Goal: Task Accomplishment & Management: Use online tool/utility

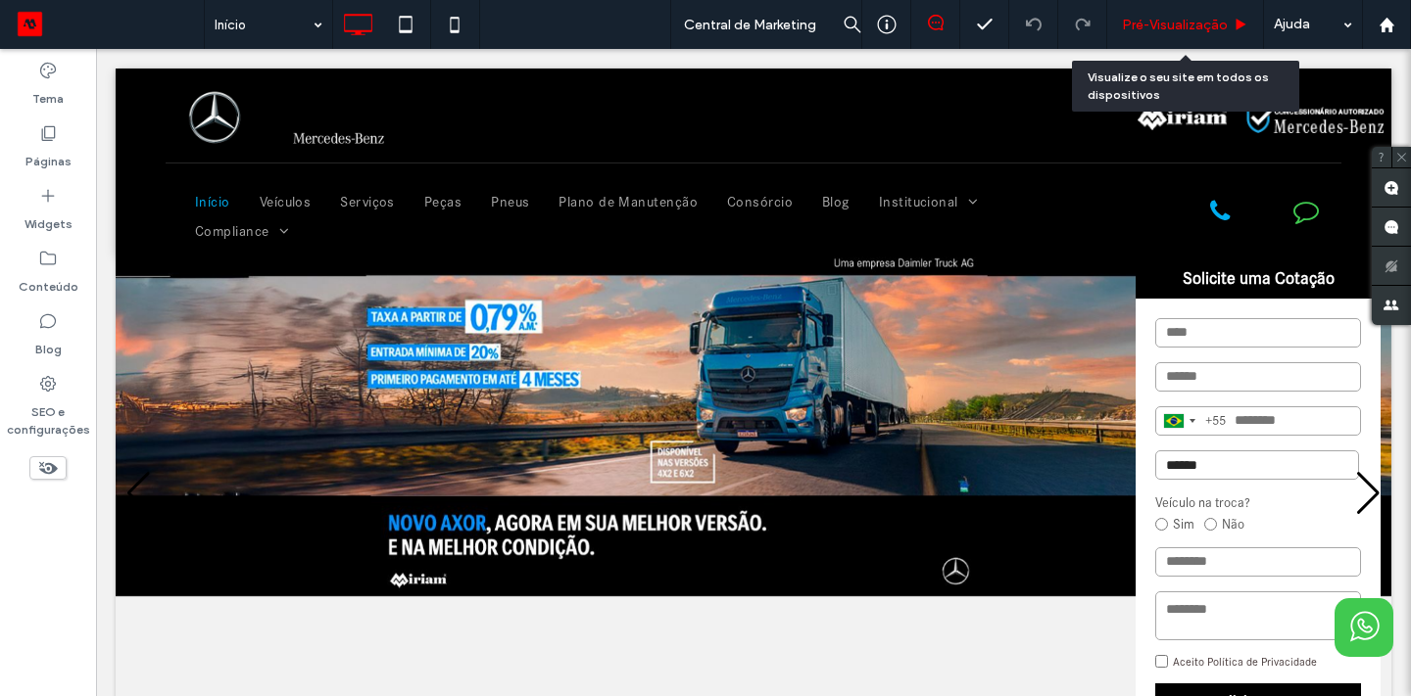
click at [1186, 28] on span "Pré-Visualizaçāo" at bounding box center [1175, 25] width 106 height 17
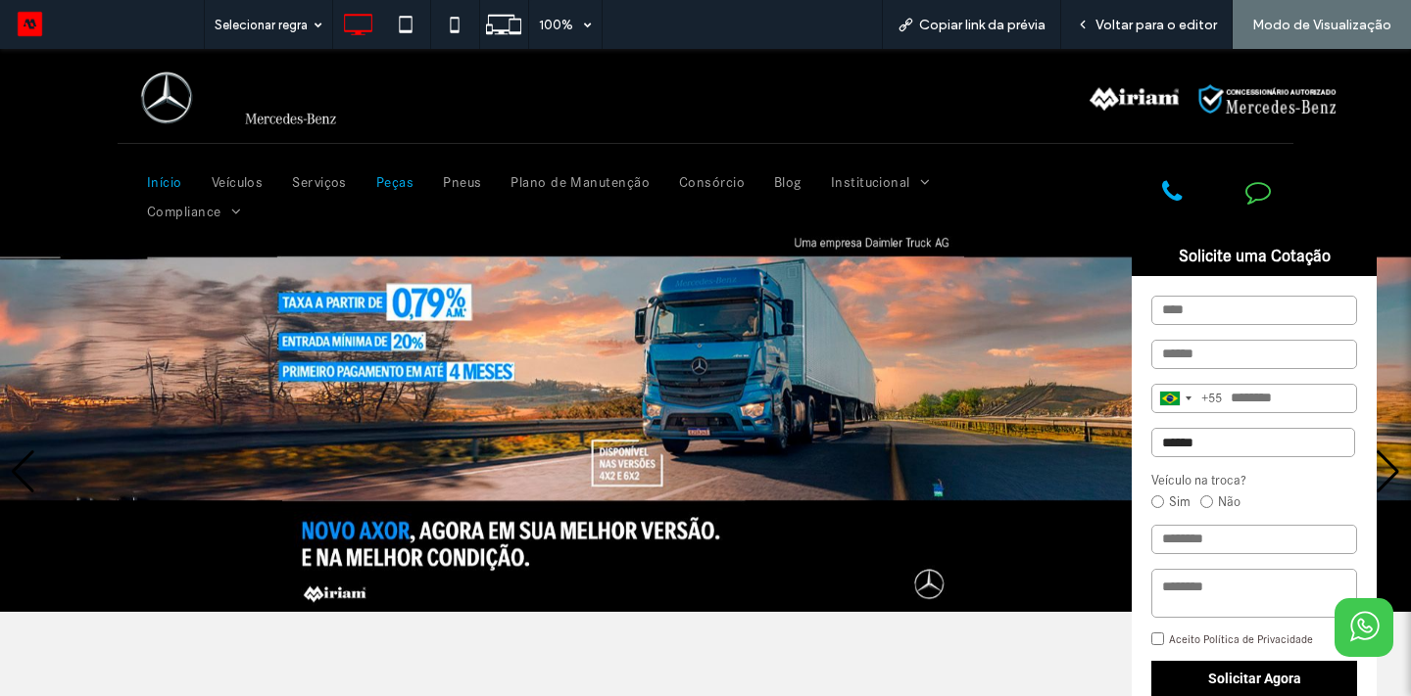
click at [398, 178] on span "Peças" at bounding box center [394, 182] width 37 height 29
click at [1130, 24] on span "Voltar para o editor" at bounding box center [1155, 25] width 121 height 17
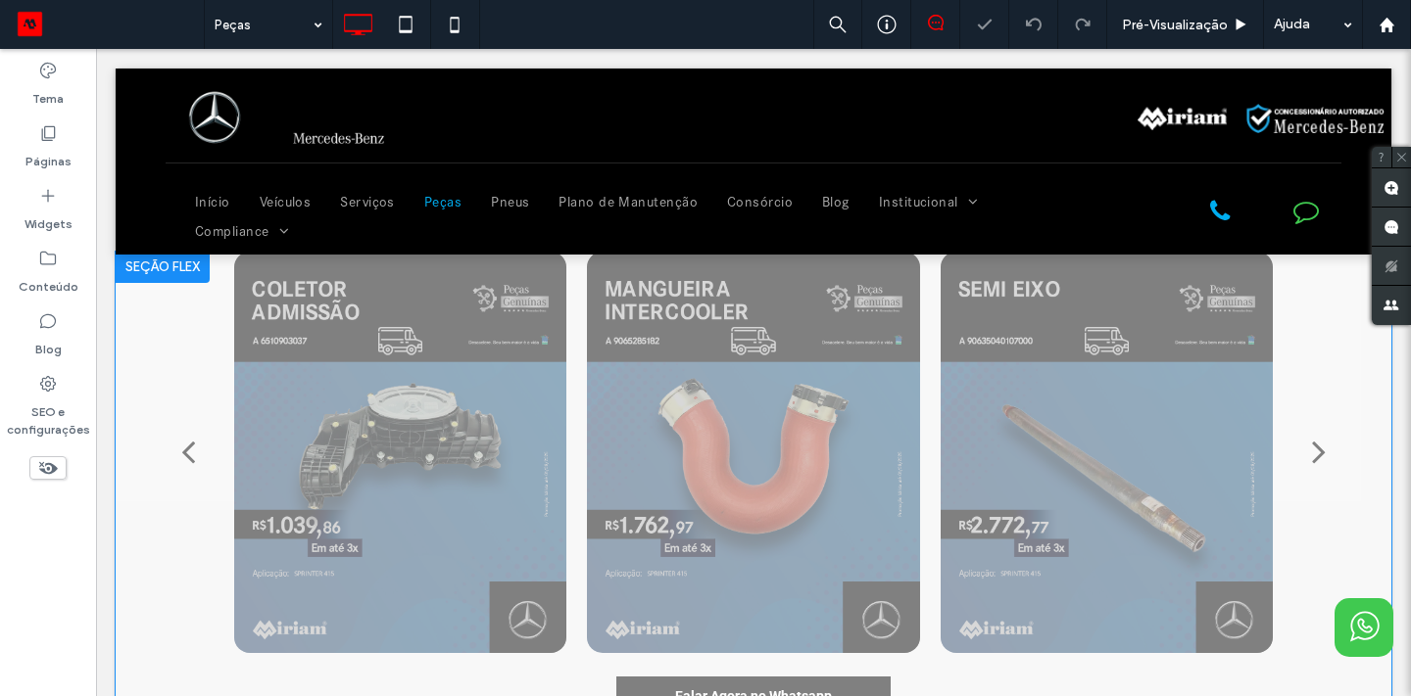
scroll to position [339, 0]
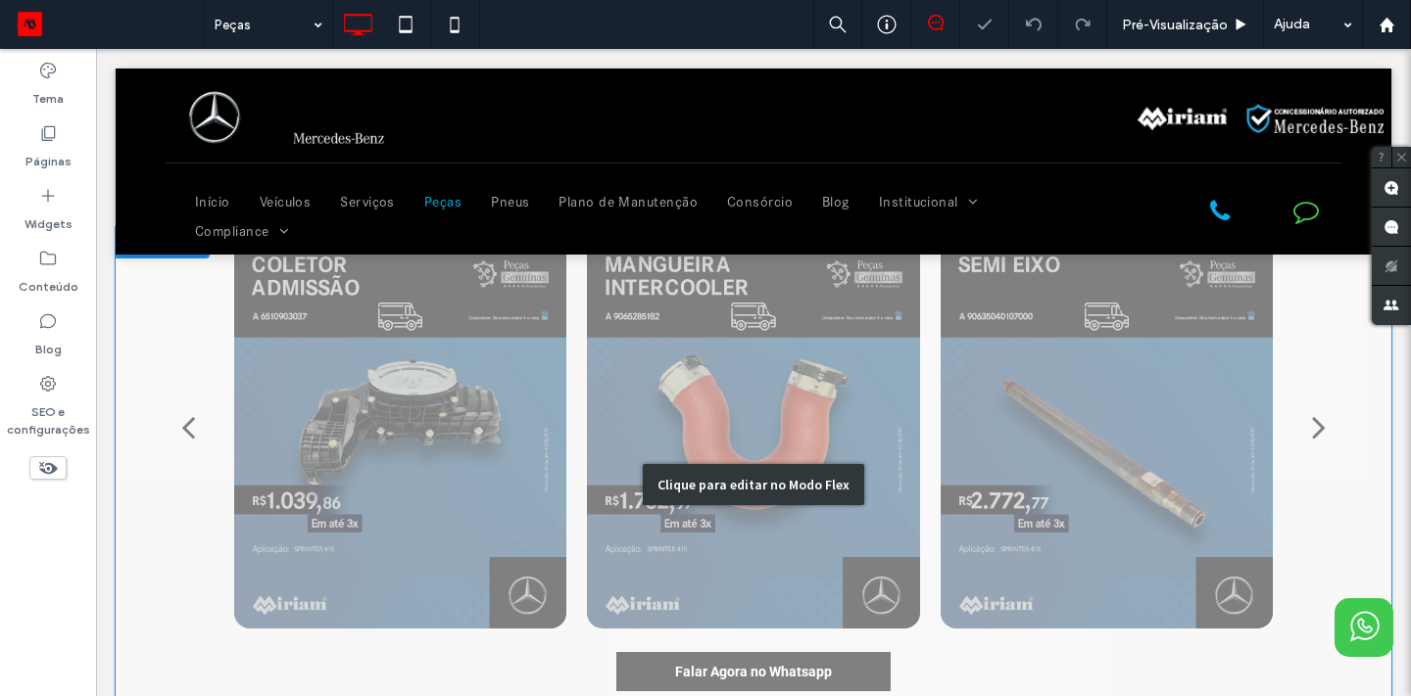
click at [424, 472] on div "Clique para editar no Modo Flex" at bounding box center [753, 484] width 1275 height 515
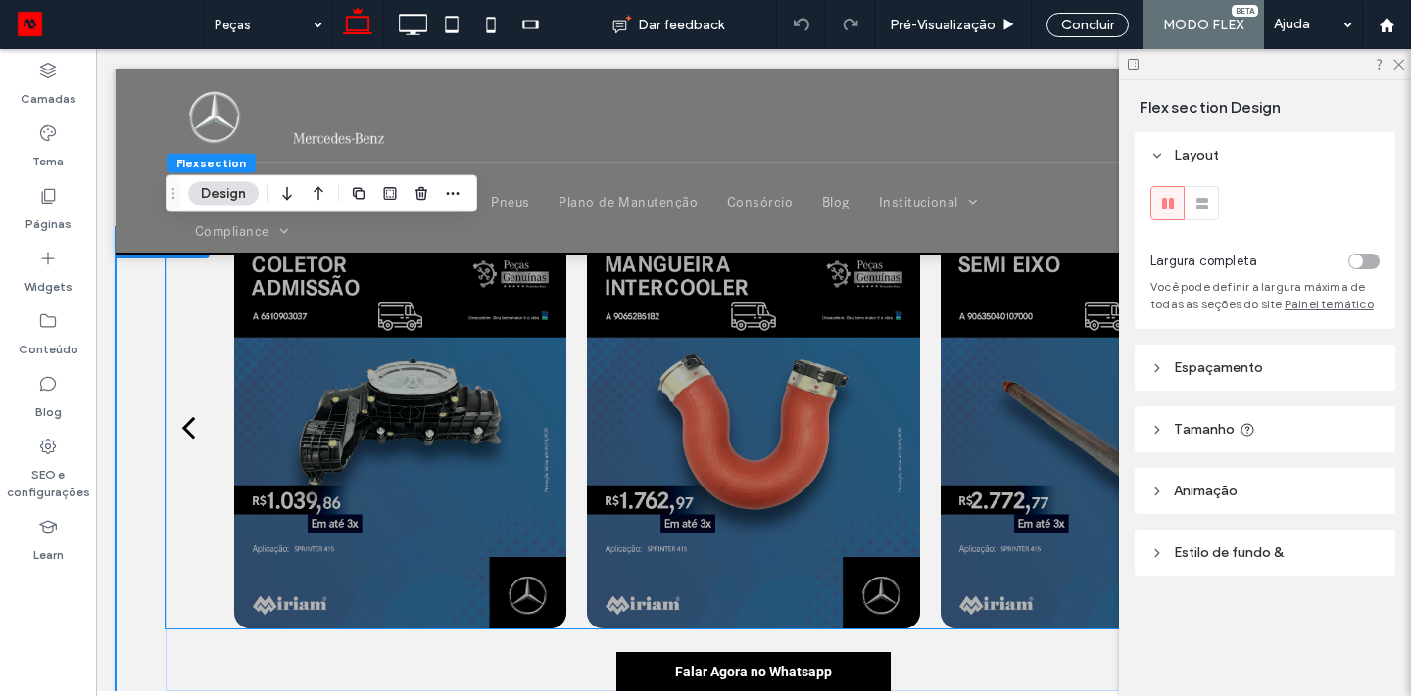
click at [426, 451] on div at bounding box center [400, 428] width 332 height 402
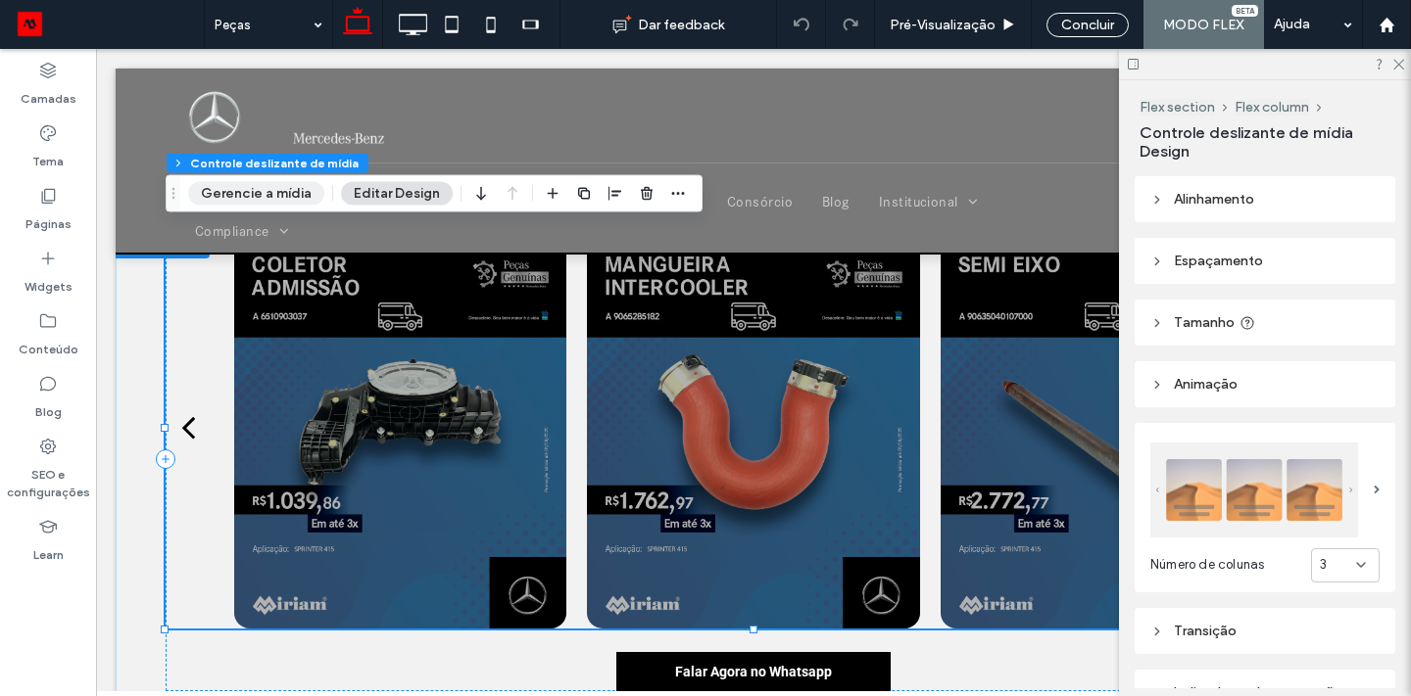
click at [259, 195] on button "Gerencie a mídia" at bounding box center [256, 194] width 136 height 24
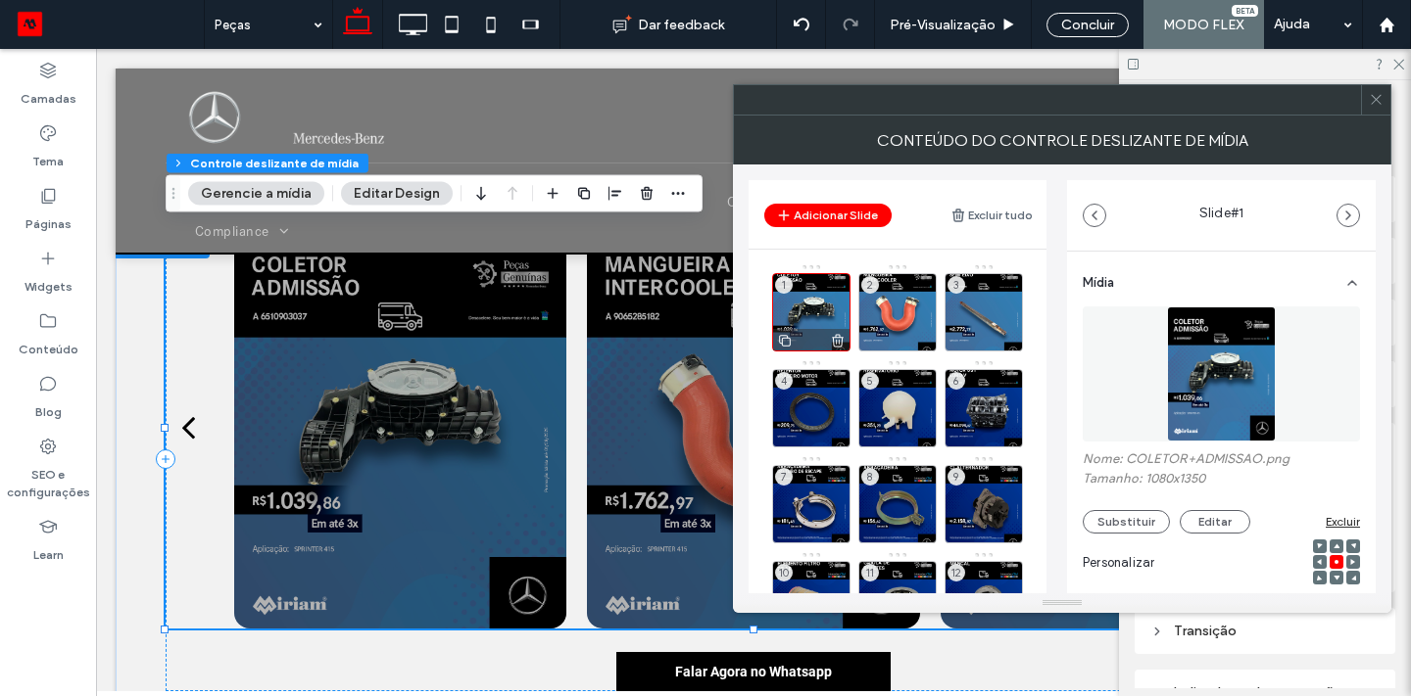
click at [833, 341] on use at bounding box center [838, 340] width 12 height 13
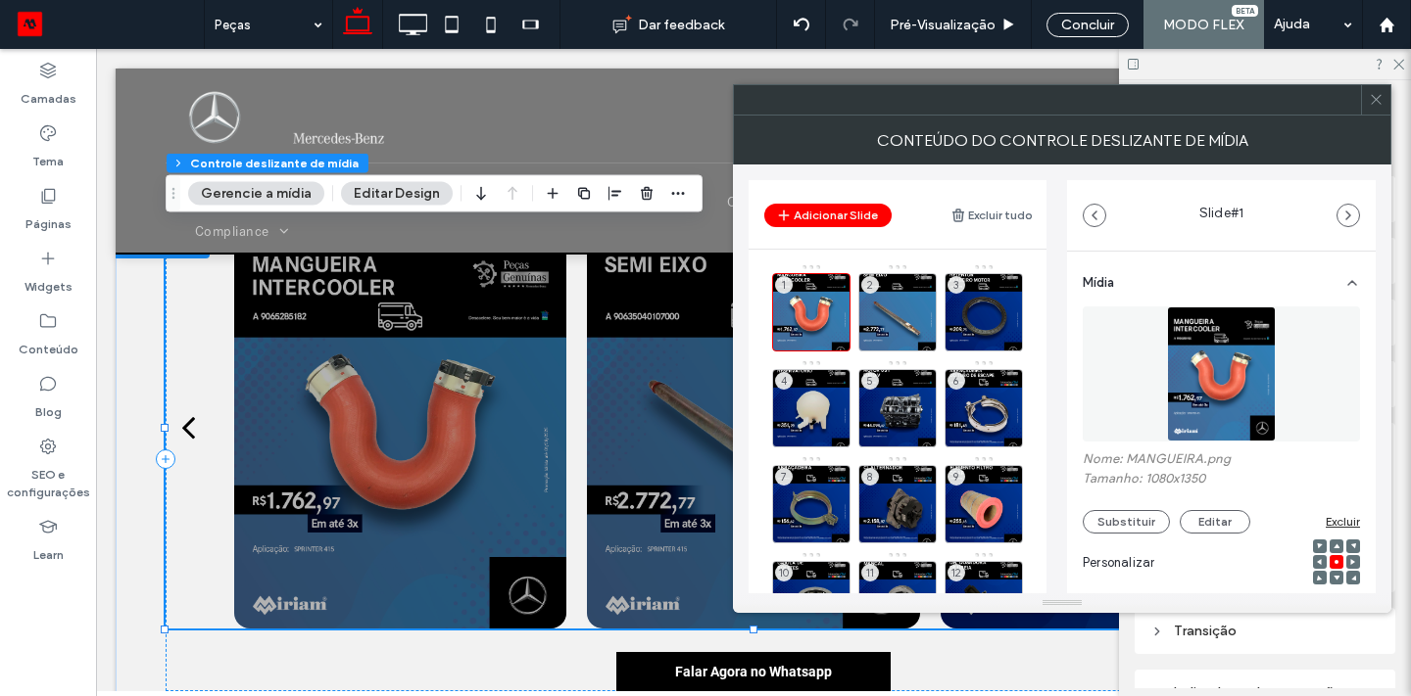
click at [0, 0] on use at bounding box center [0, 0] width 0 height 0
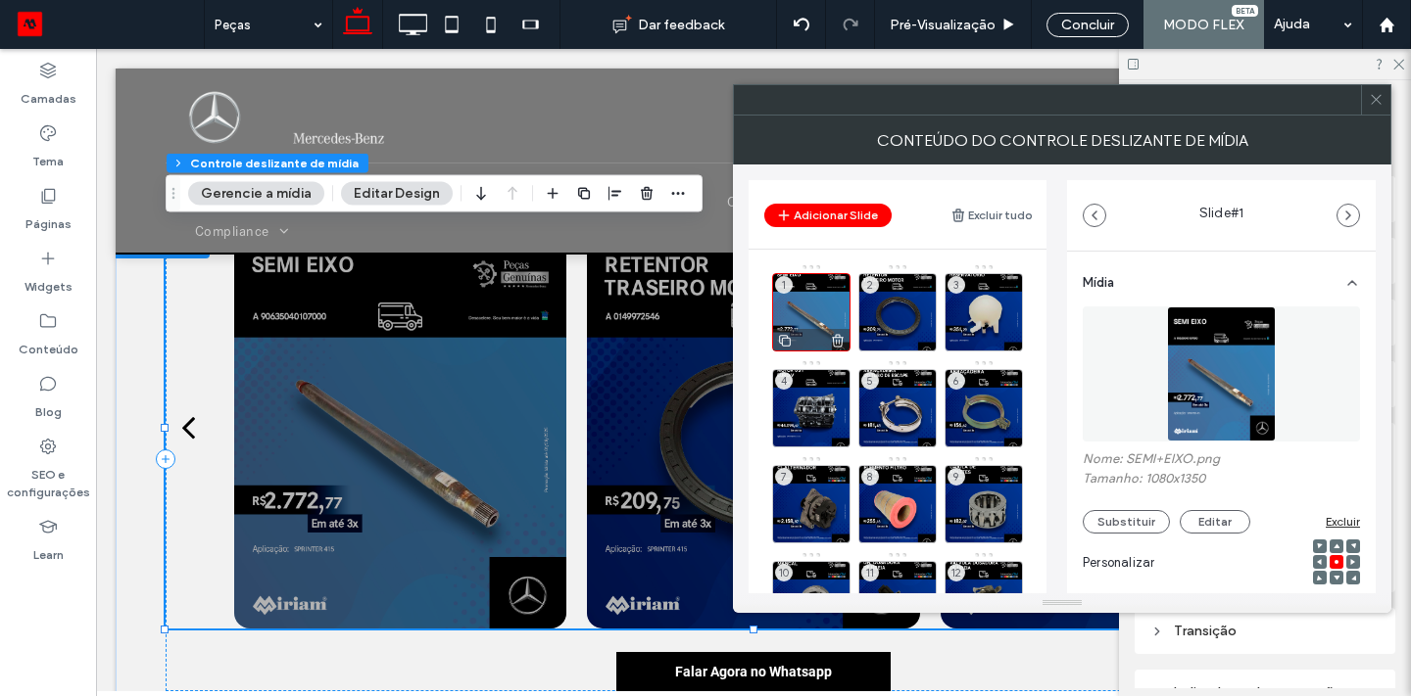
click at [837, 341] on icon at bounding box center [838, 341] width 16 height 18
click at [0, 0] on icon at bounding box center [0, 0] width 0 height 0
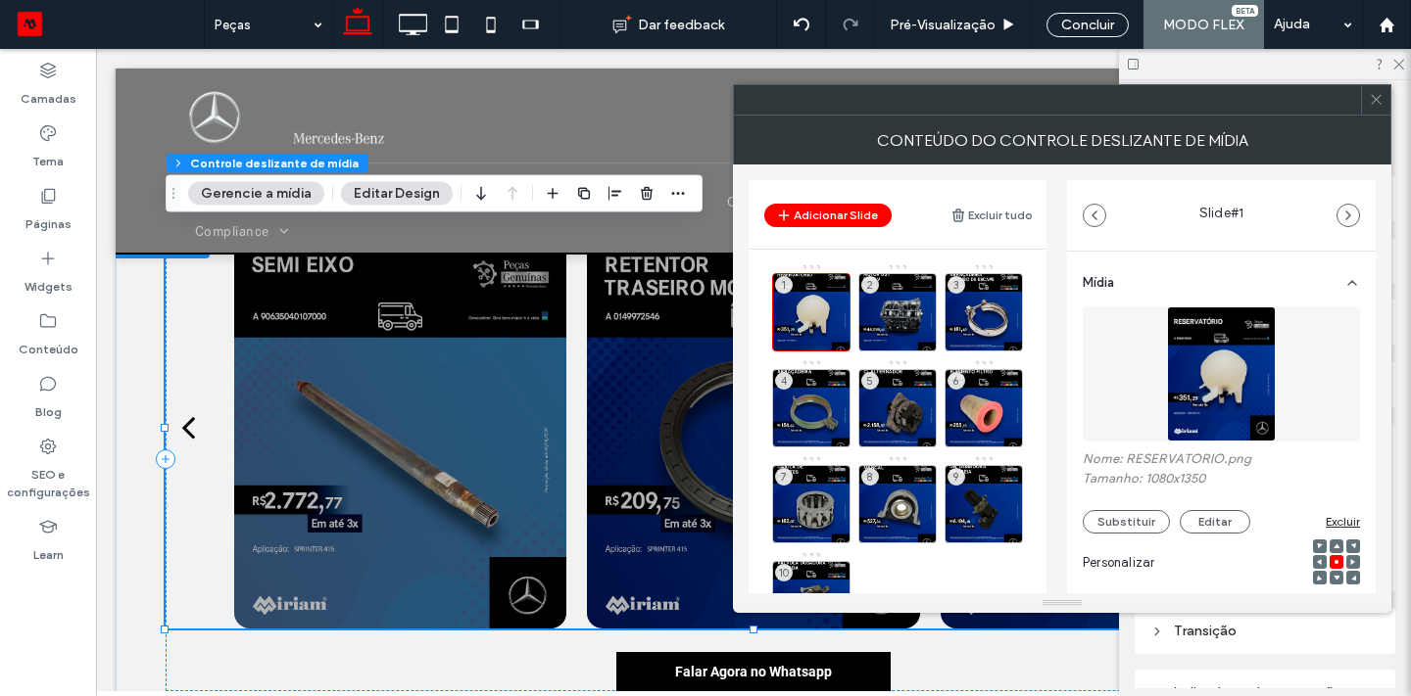
click at [0, 0] on icon at bounding box center [0, 0] width 0 height 0
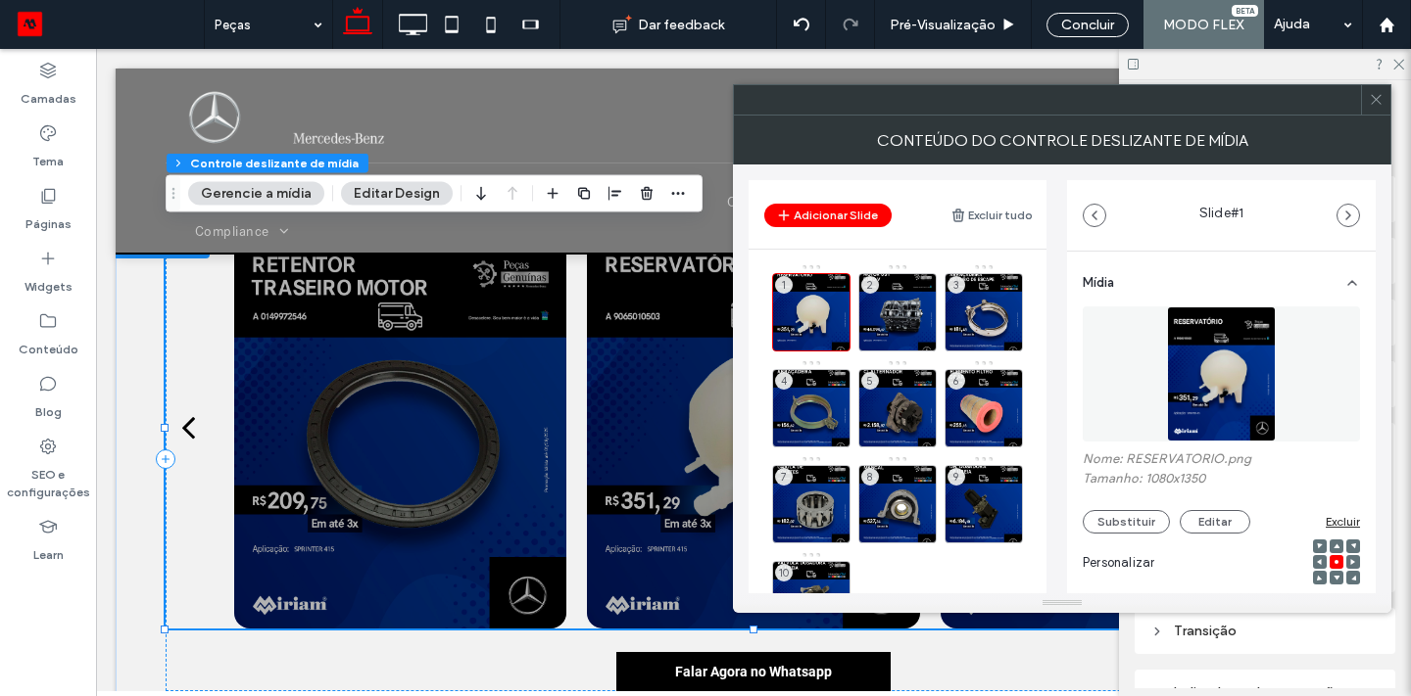
click at [0, 0] on icon at bounding box center [0, 0] width 0 height 0
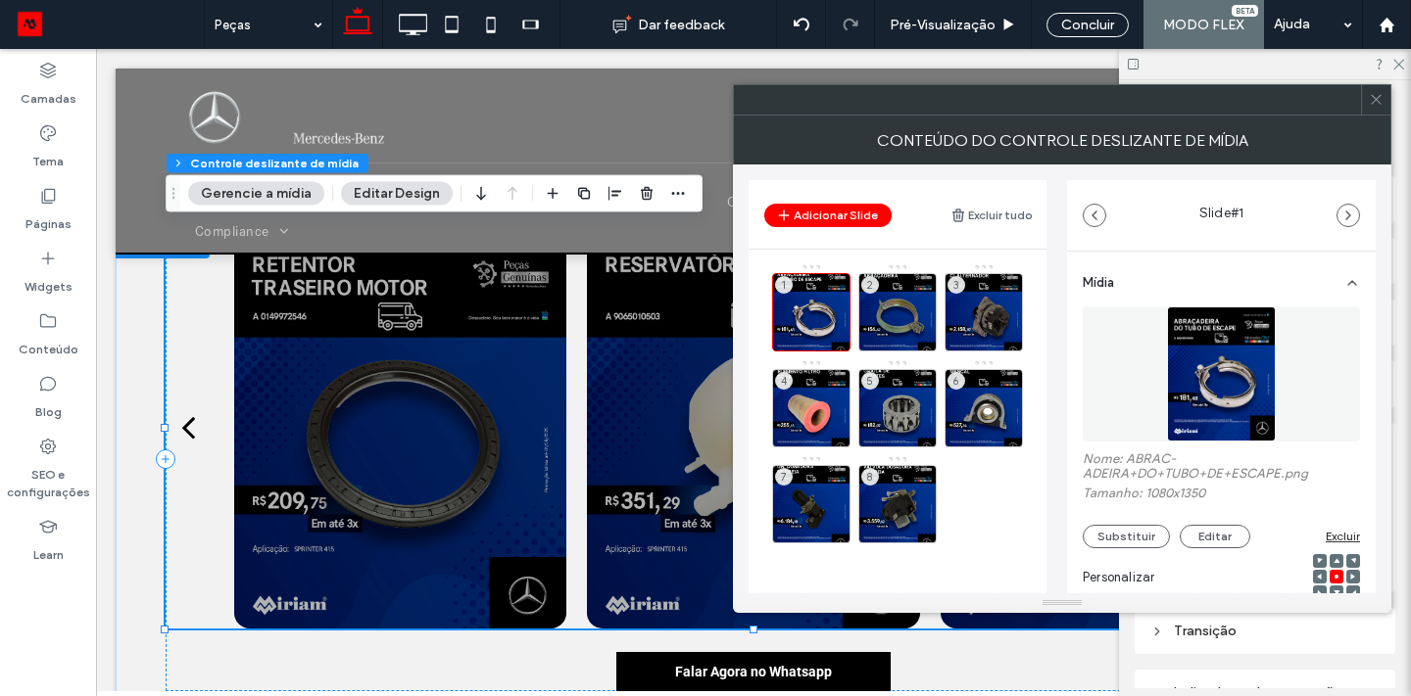
click at [0, 0] on icon at bounding box center [0, 0] width 0 height 0
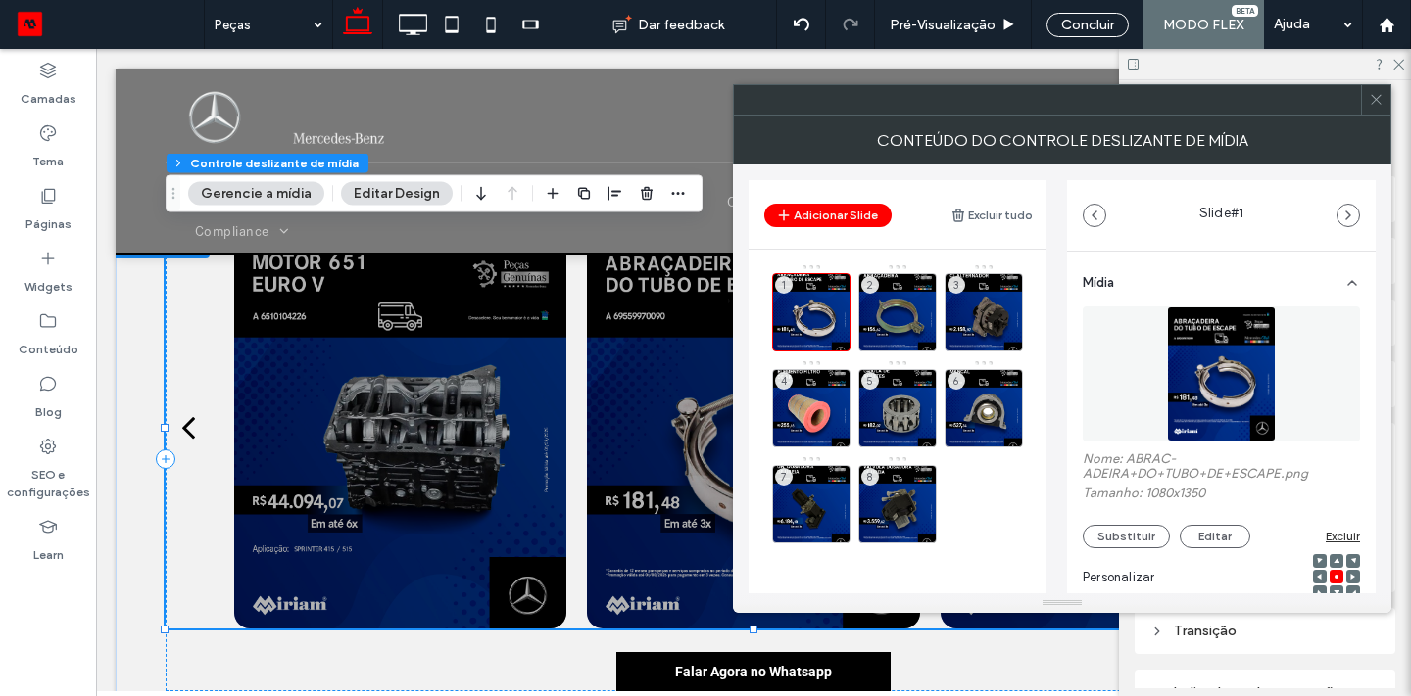
click at [0, 0] on icon at bounding box center [0, 0] width 0 height 0
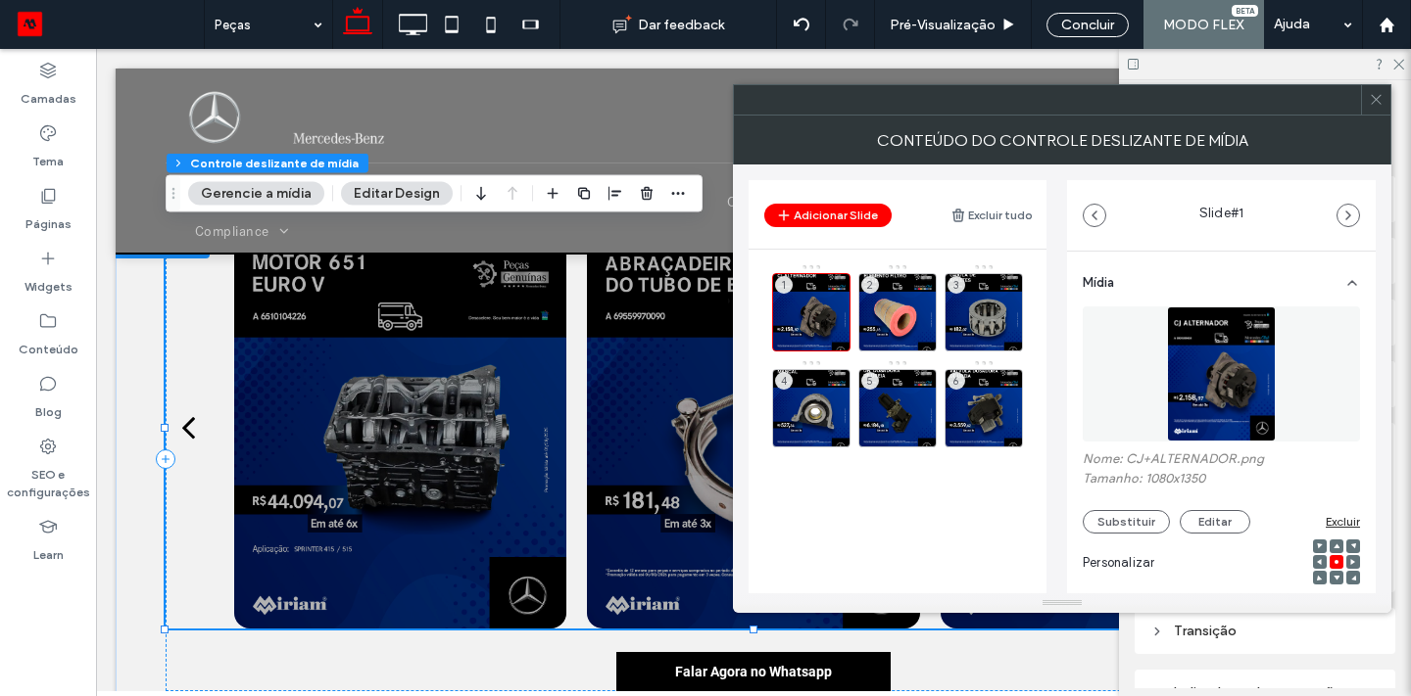
click at [0, 0] on icon at bounding box center [0, 0] width 0 height 0
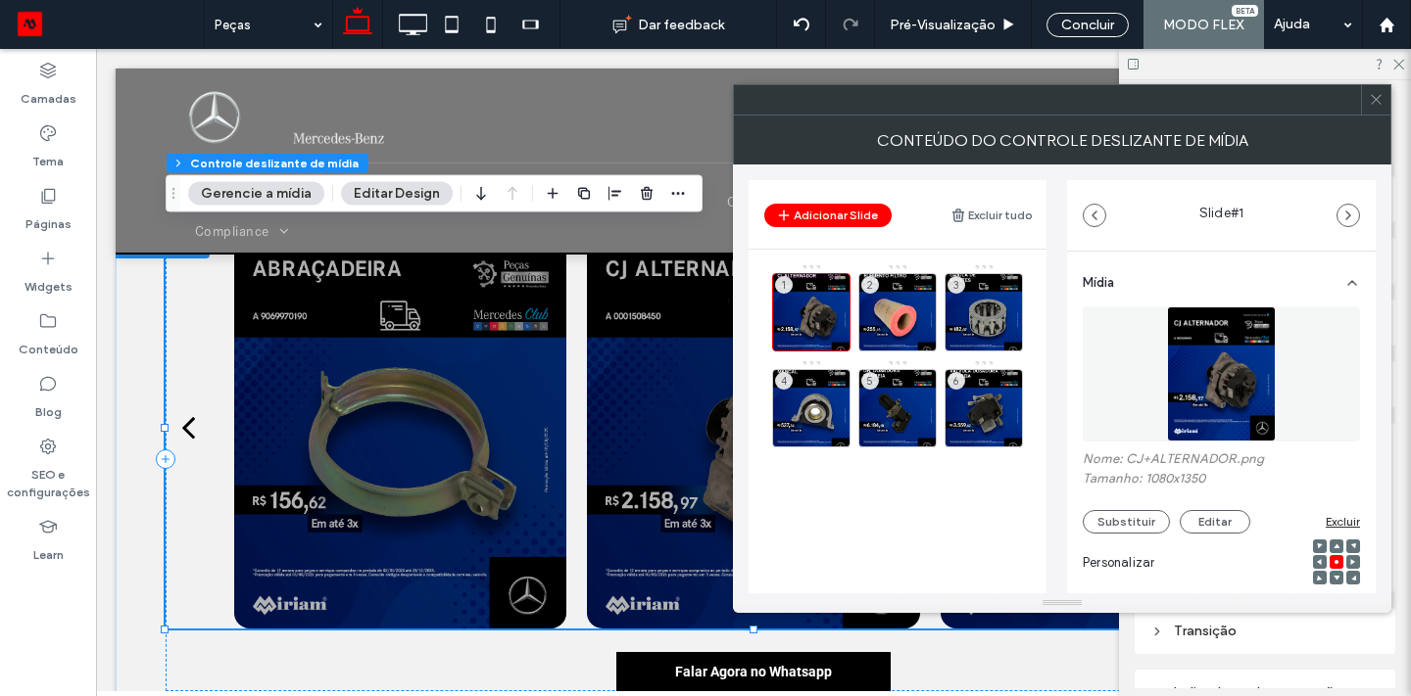
click at [0, 0] on icon at bounding box center [0, 0] width 0 height 0
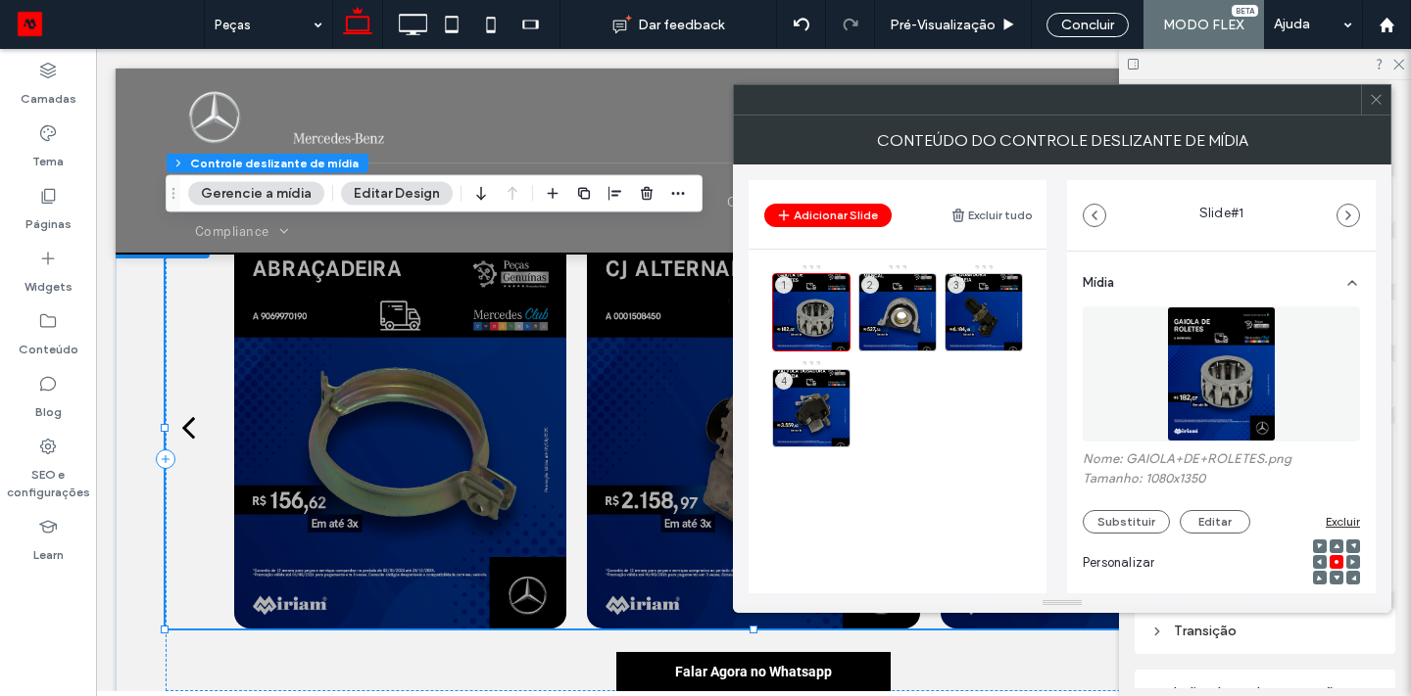
click at [0, 0] on icon at bounding box center [0, 0] width 0 height 0
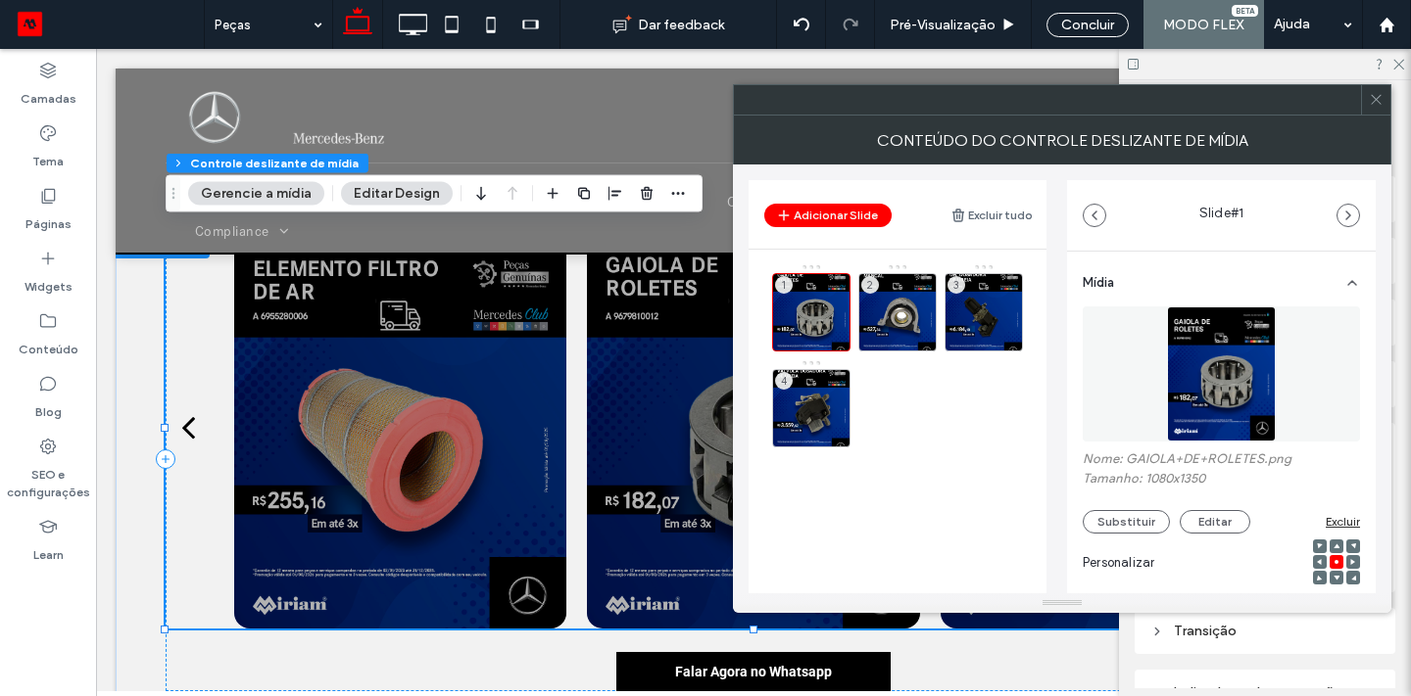
click at [0, 0] on icon at bounding box center [0, 0] width 0 height 0
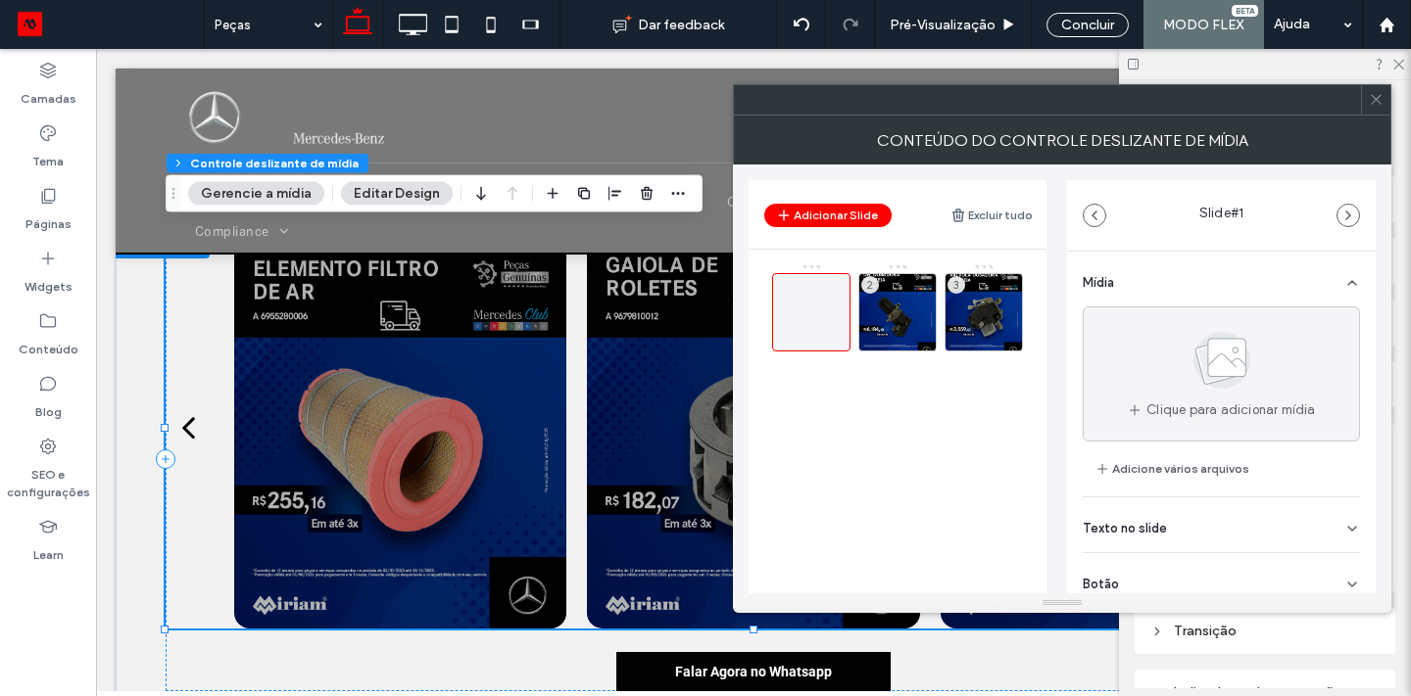
click at [837, 341] on div at bounding box center [811, 312] width 78 height 78
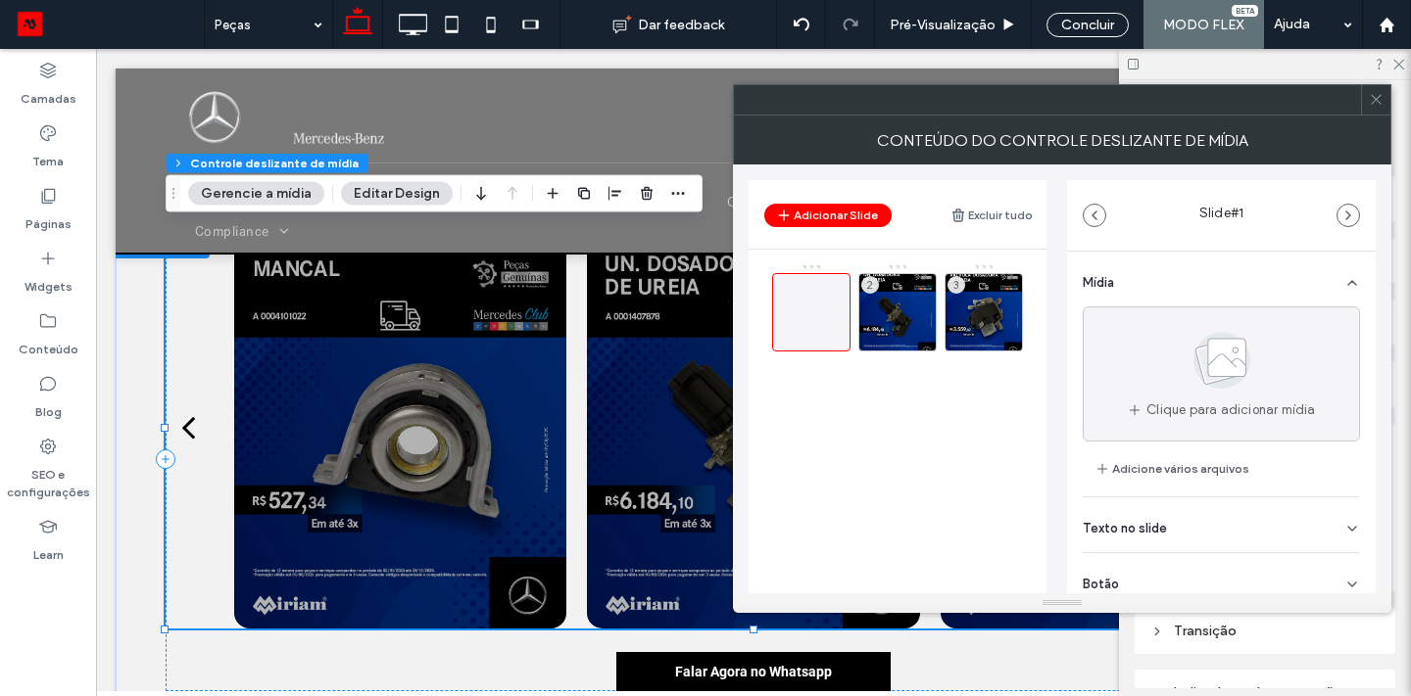
click at [837, 341] on div at bounding box center [811, 312] width 78 height 78
click at [926, 342] on icon at bounding box center [924, 341] width 16 height 18
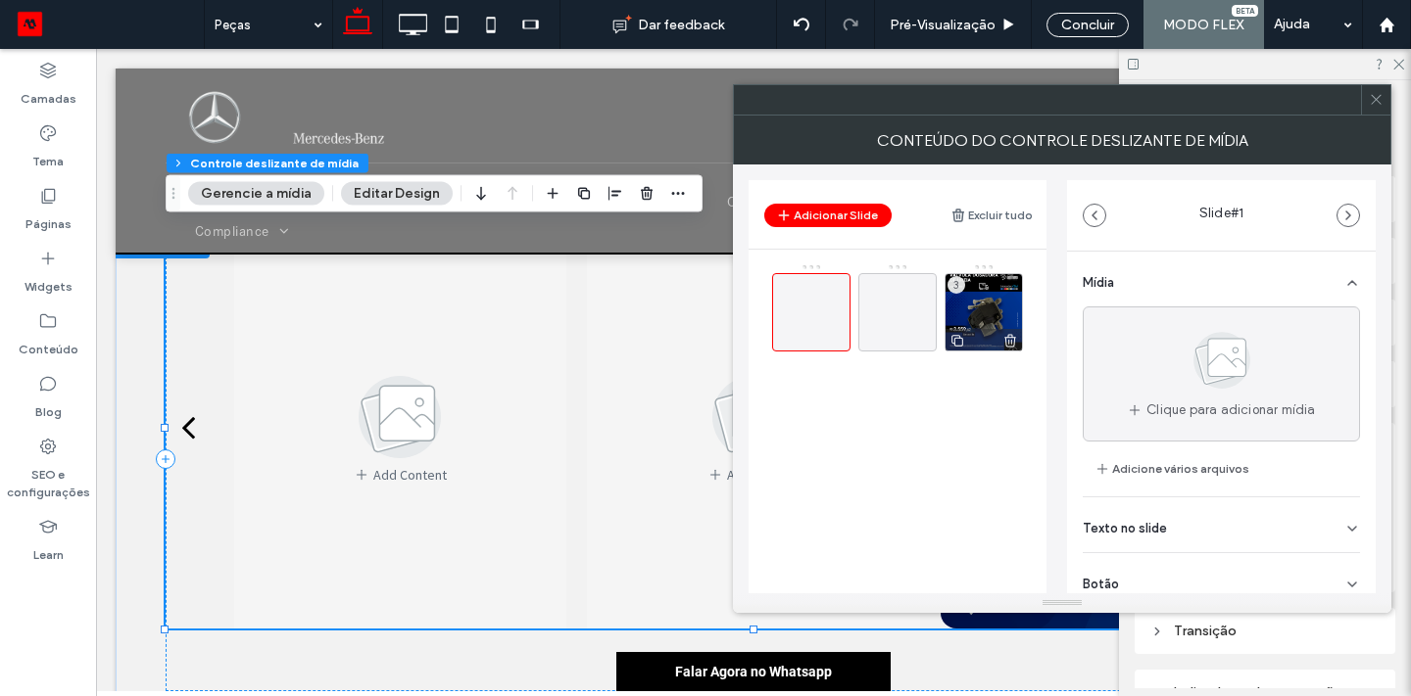
click at [1010, 337] on use at bounding box center [1010, 340] width 12 height 13
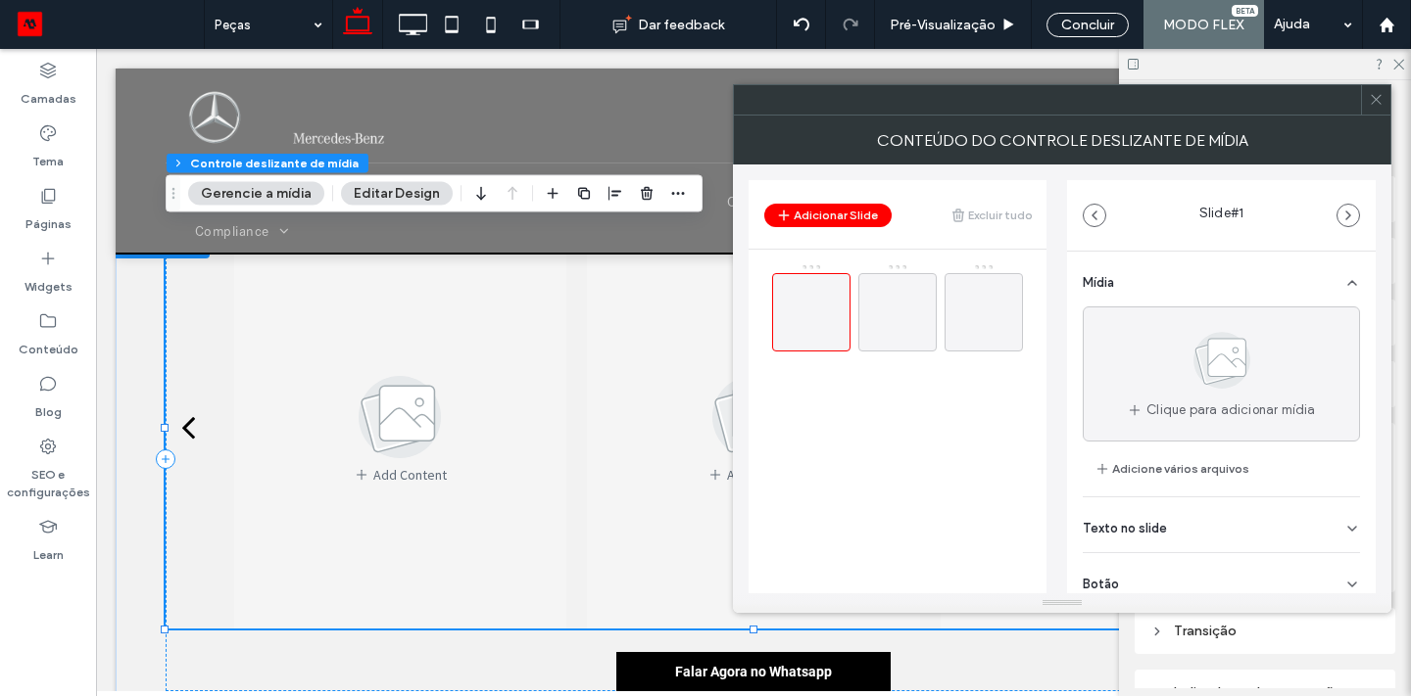
click at [1381, 110] on span at bounding box center [1375, 99] width 15 height 29
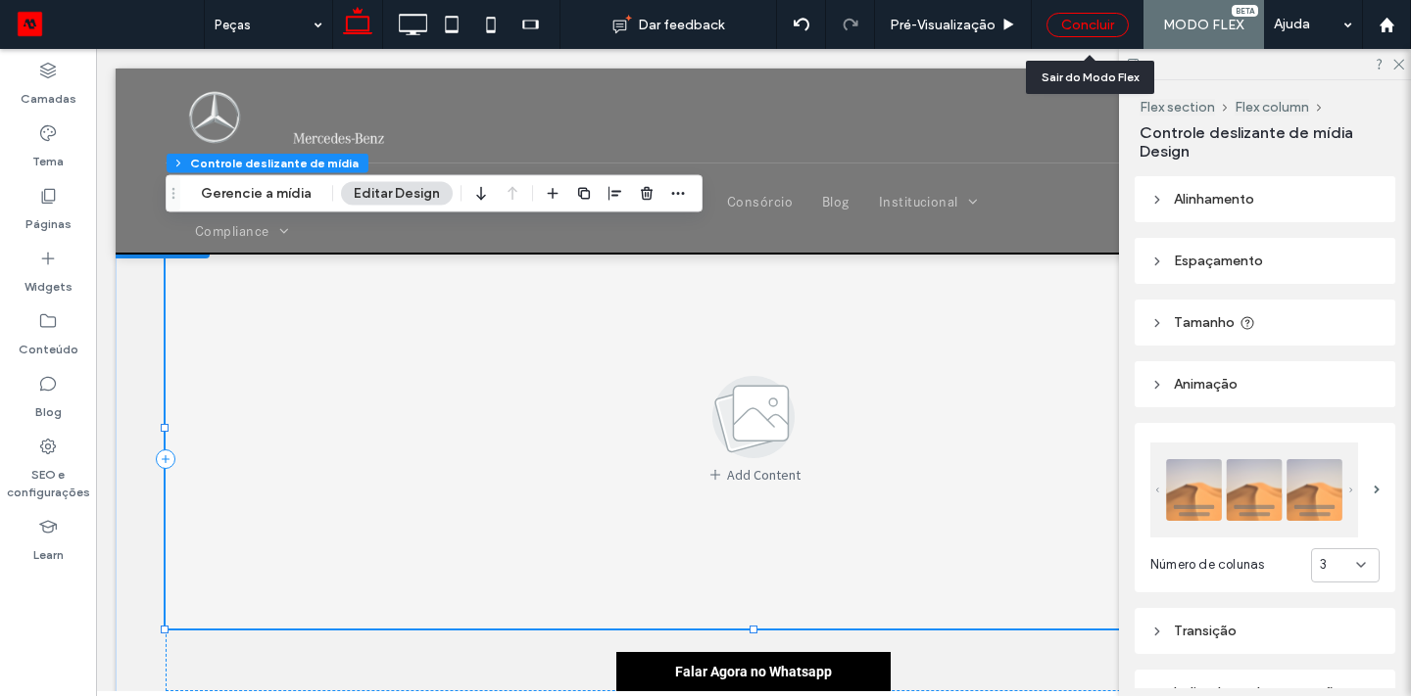
click at [1073, 23] on div "Concluir" at bounding box center [1087, 25] width 82 height 24
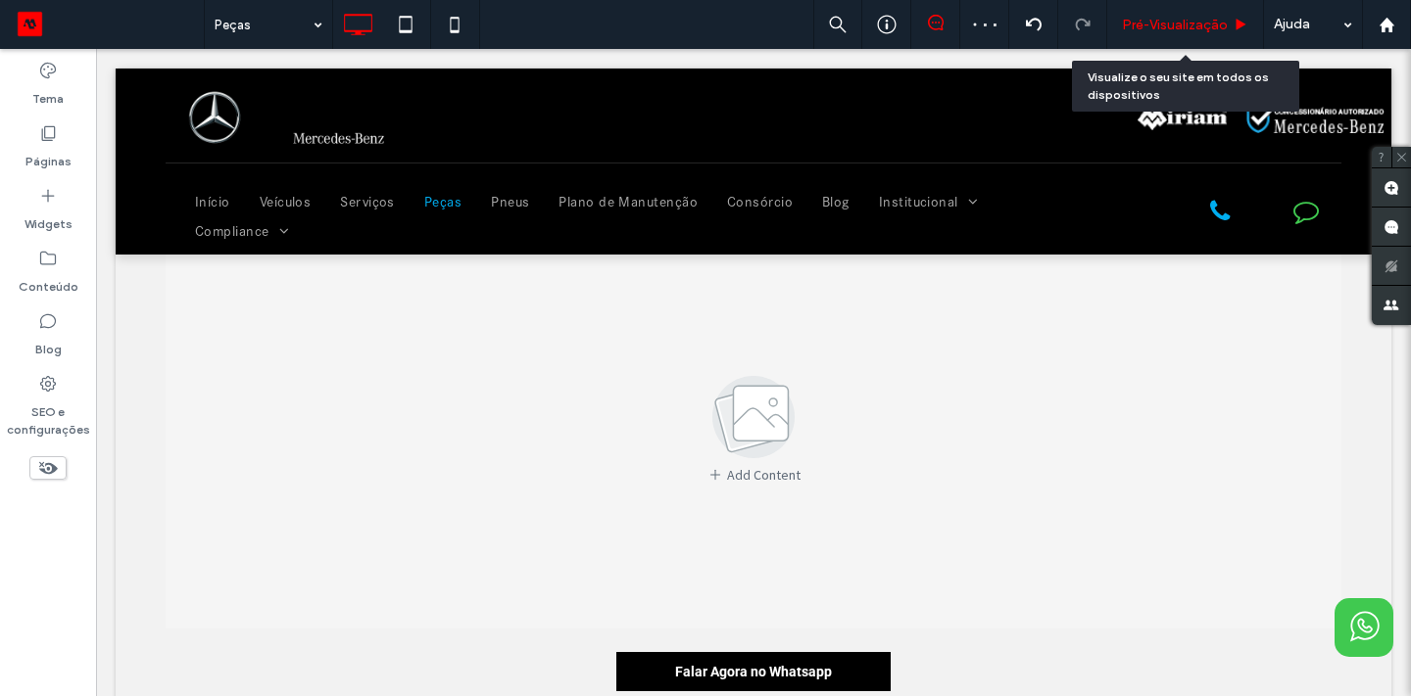
click at [1177, 33] on div "Pré-Visualizaçāo" at bounding box center [1185, 24] width 157 height 49
click at [1182, 32] on div "Pré-Visualizaçāo" at bounding box center [1185, 24] width 157 height 49
click at [1160, 18] on span "Pré-Visualizaçāo" at bounding box center [1175, 25] width 106 height 17
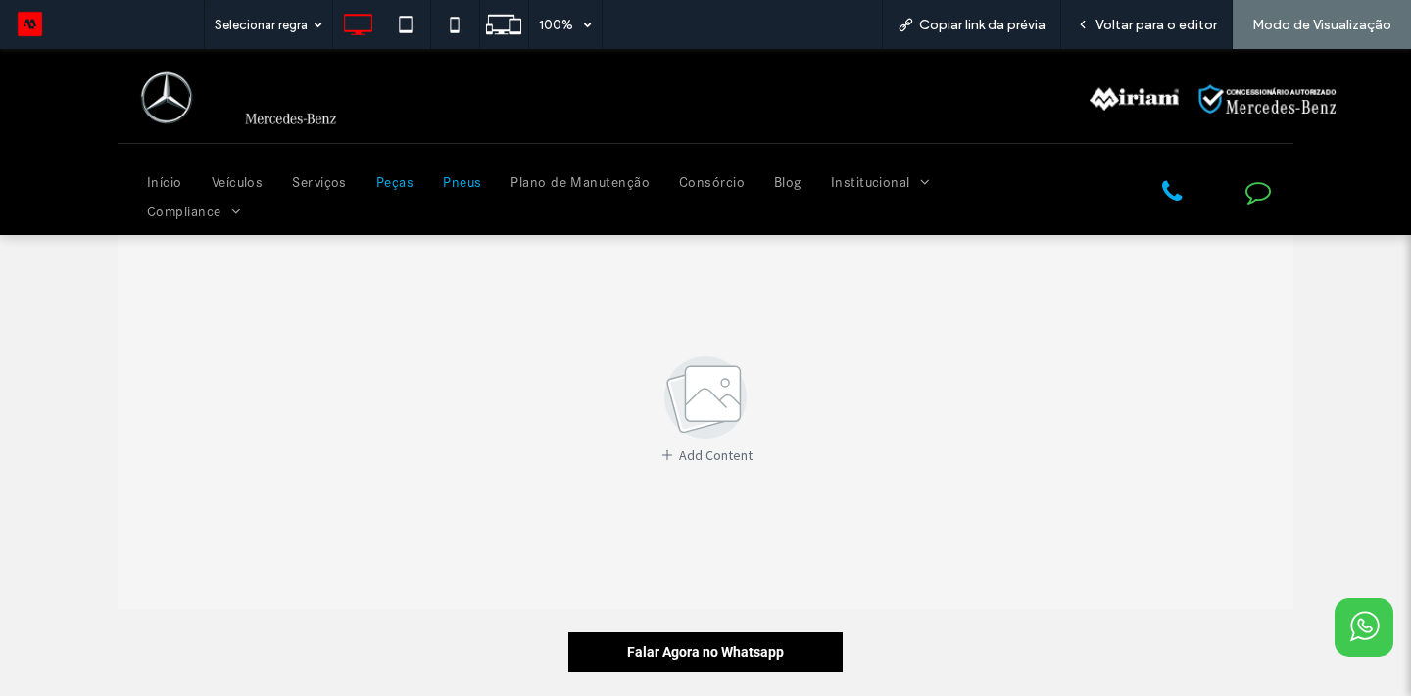
click at [457, 187] on span "Pneus" at bounding box center [462, 182] width 38 height 29
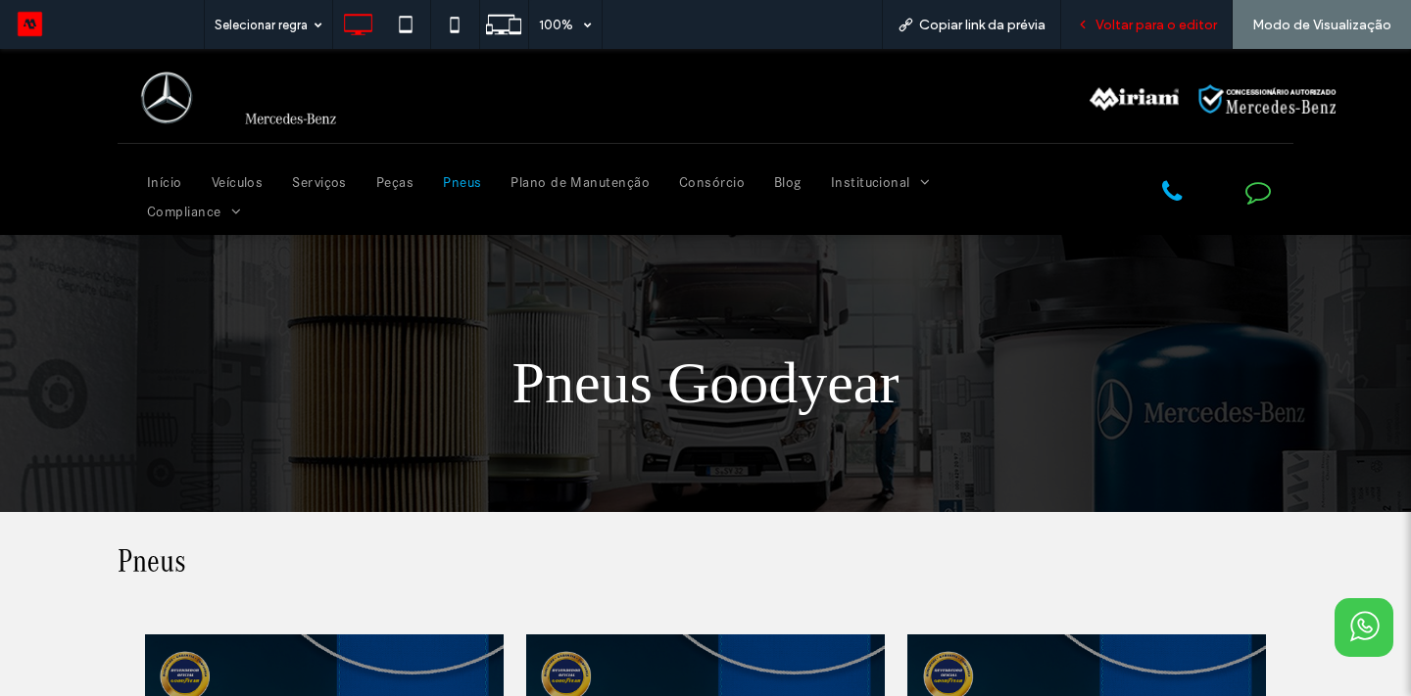
click at [1133, 24] on span "Voltar para o editor" at bounding box center [1155, 25] width 121 height 17
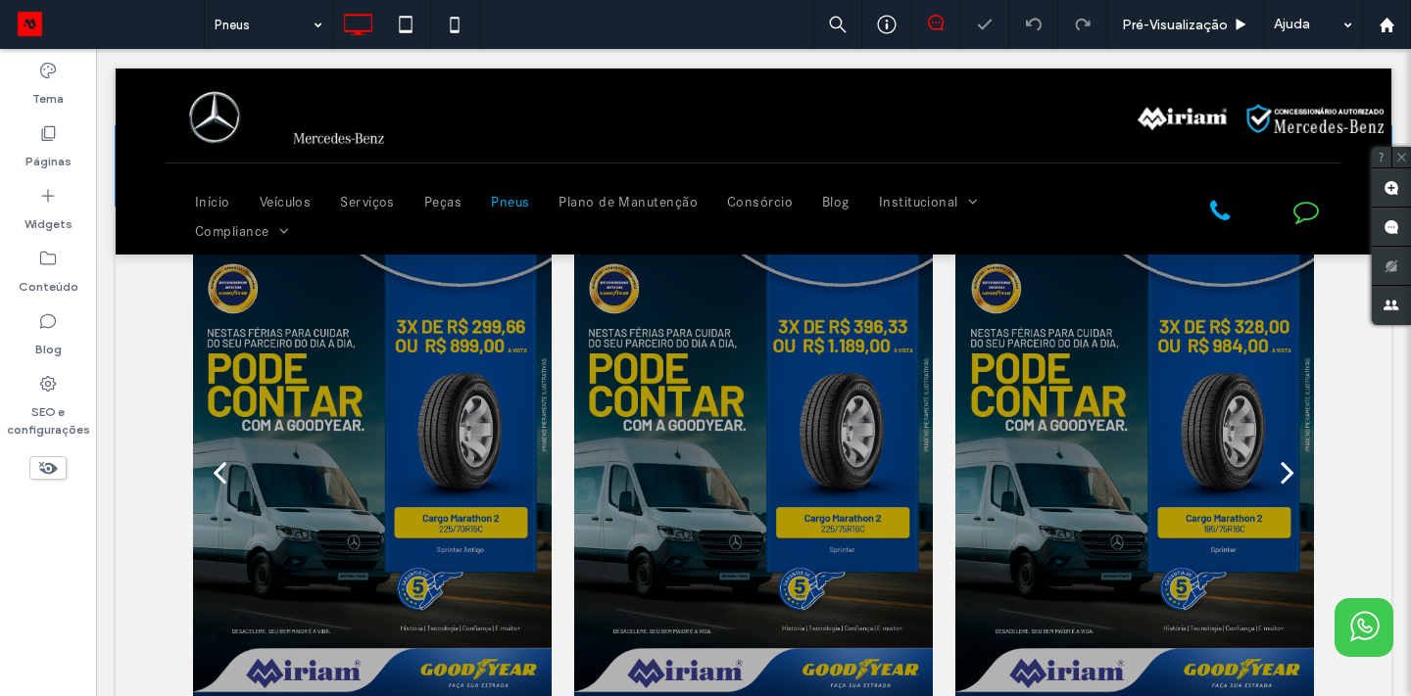
scroll to position [430, 0]
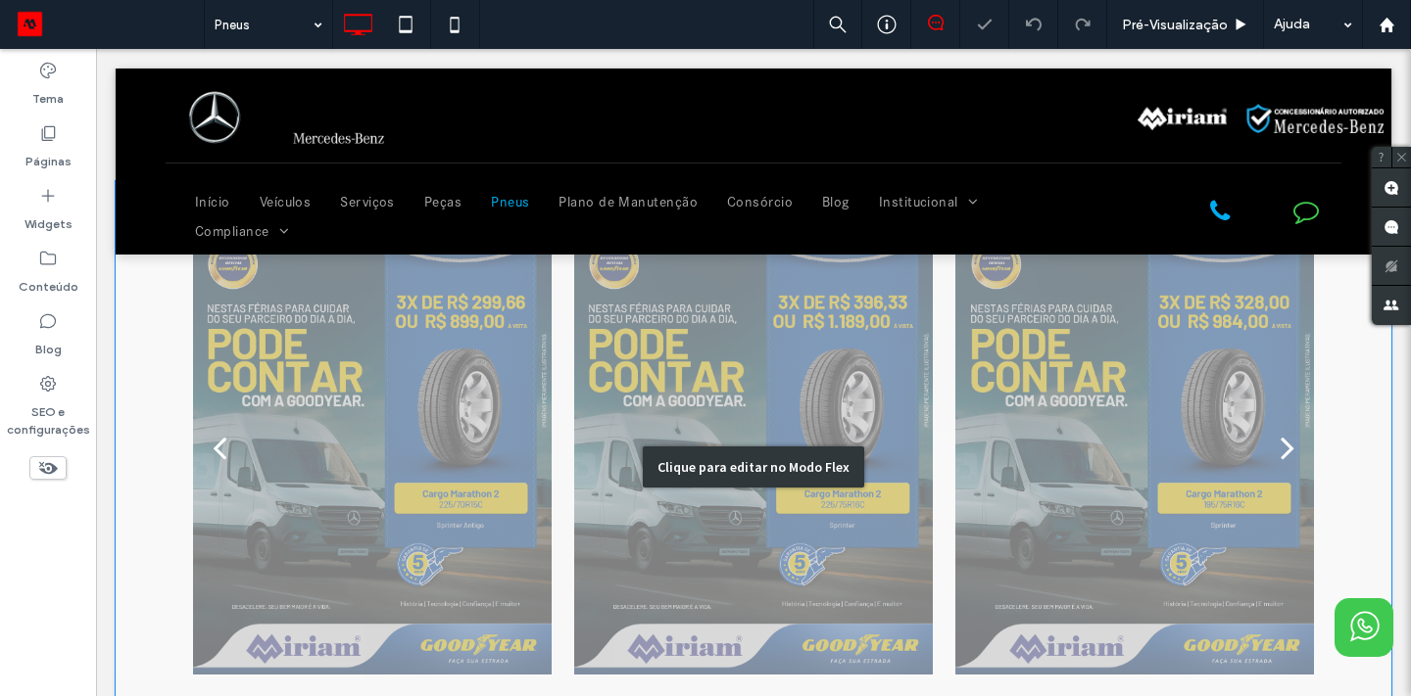
click at [347, 432] on div "Clique para editar no Modo Flex" at bounding box center [753, 467] width 1275 height 572
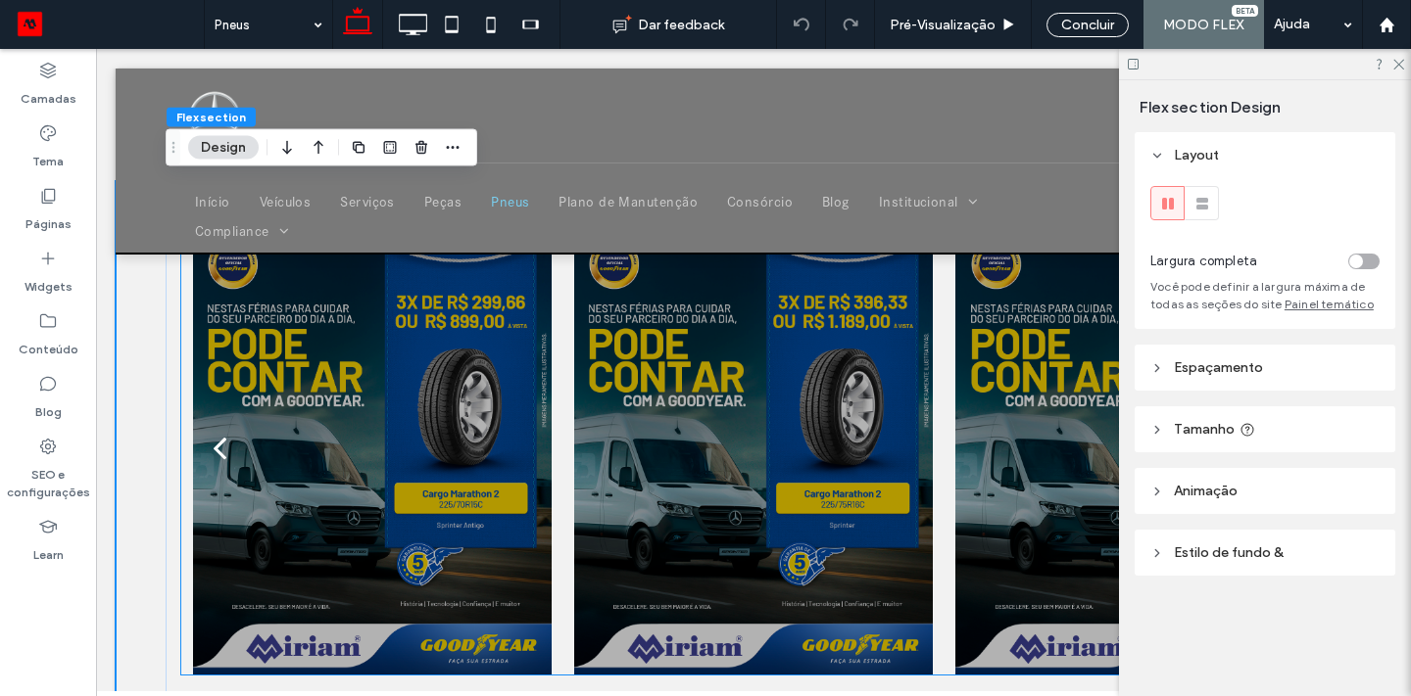
click at [347, 432] on div at bounding box center [372, 448] width 359 height 453
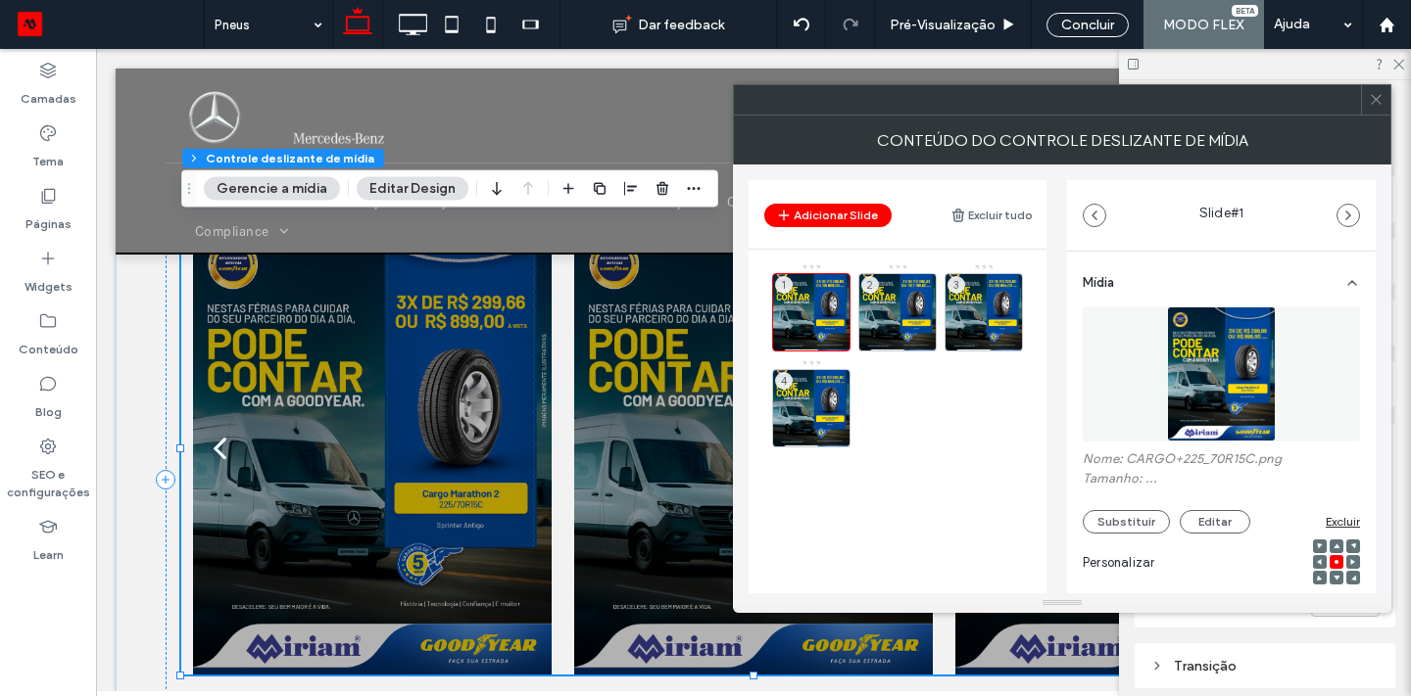
click at [280, 191] on button "Gerencie a mídia" at bounding box center [272, 189] width 136 height 24
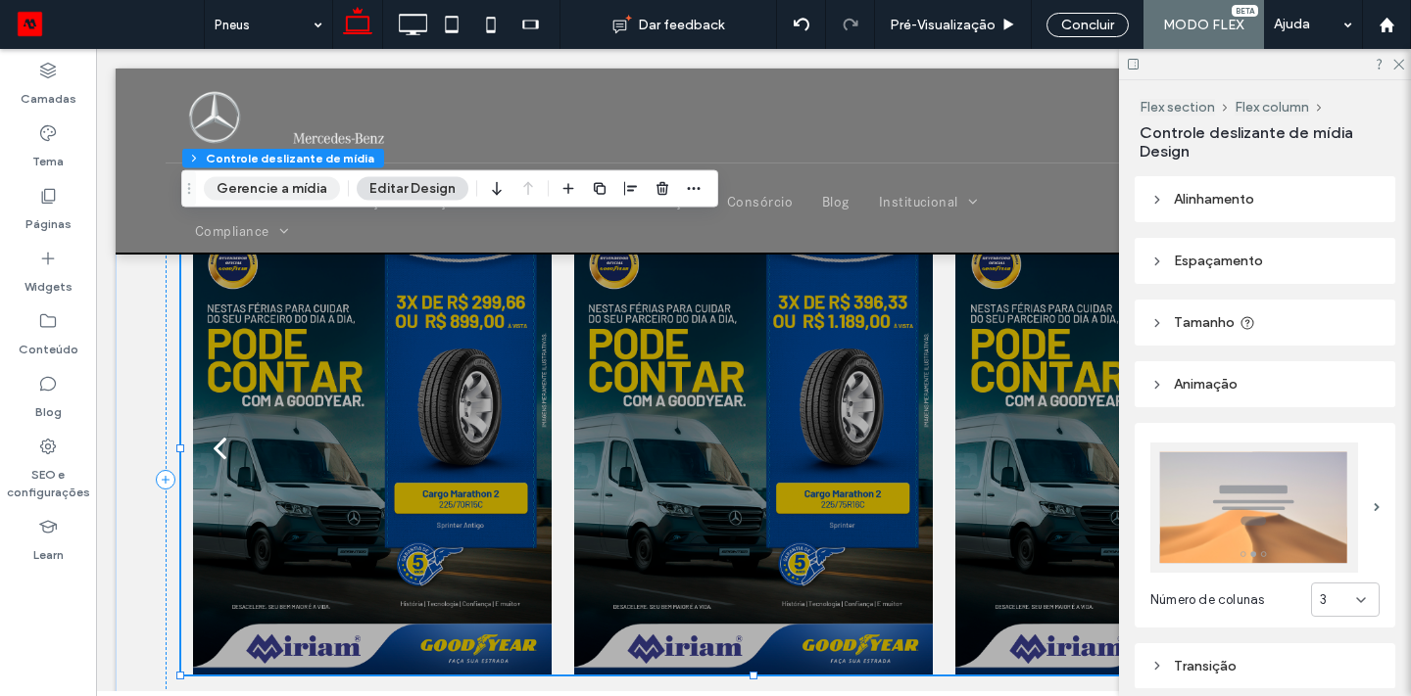
click at [280, 191] on button "Gerencie a mídia" at bounding box center [272, 189] width 136 height 24
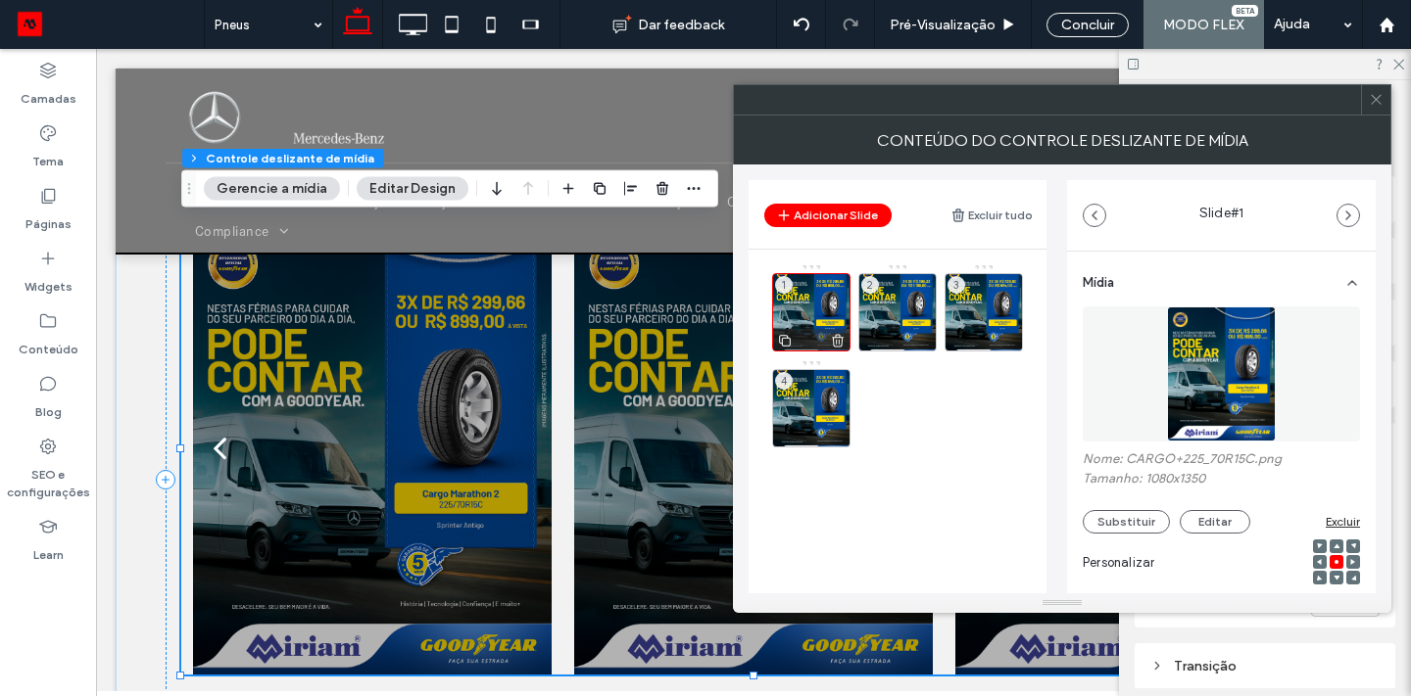
click at [842, 341] on icon at bounding box center [838, 341] width 16 height 18
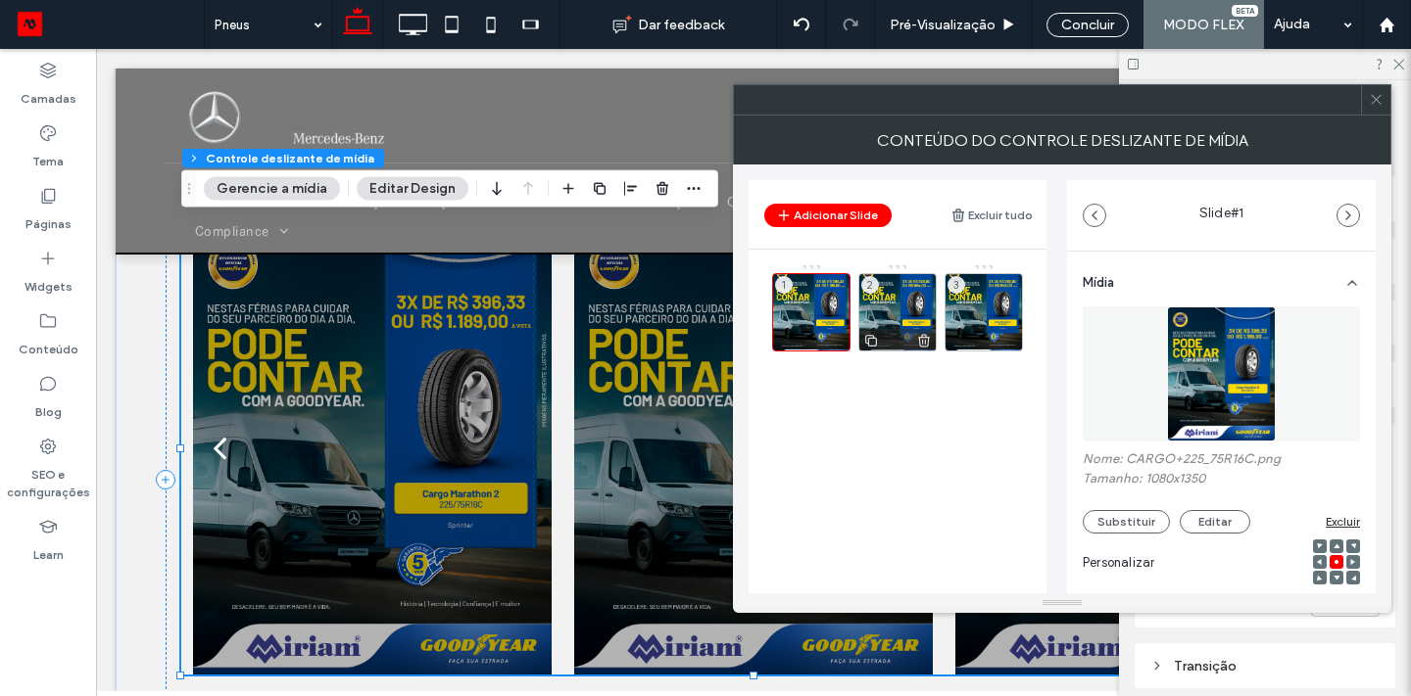
click at [922, 342] on use at bounding box center [924, 340] width 12 height 13
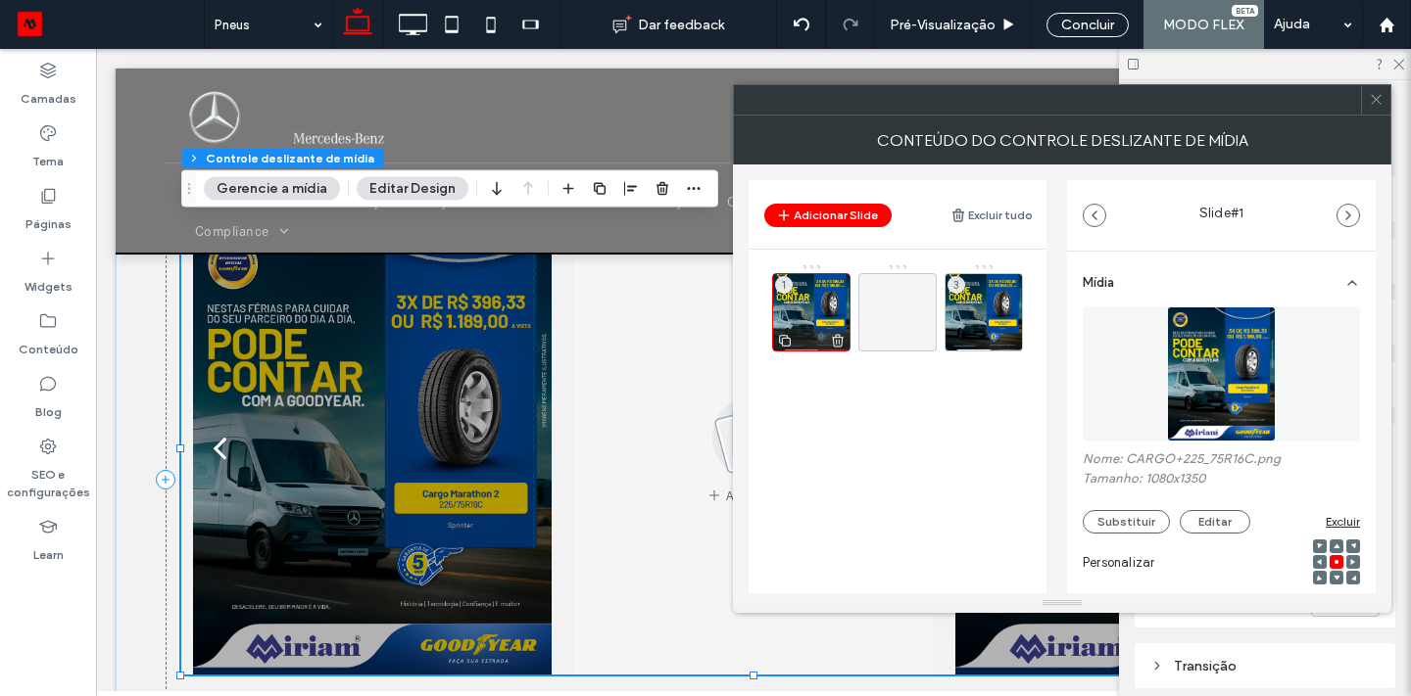
click at [833, 341] on use at bounding box center [838, 340] width 12 height 13
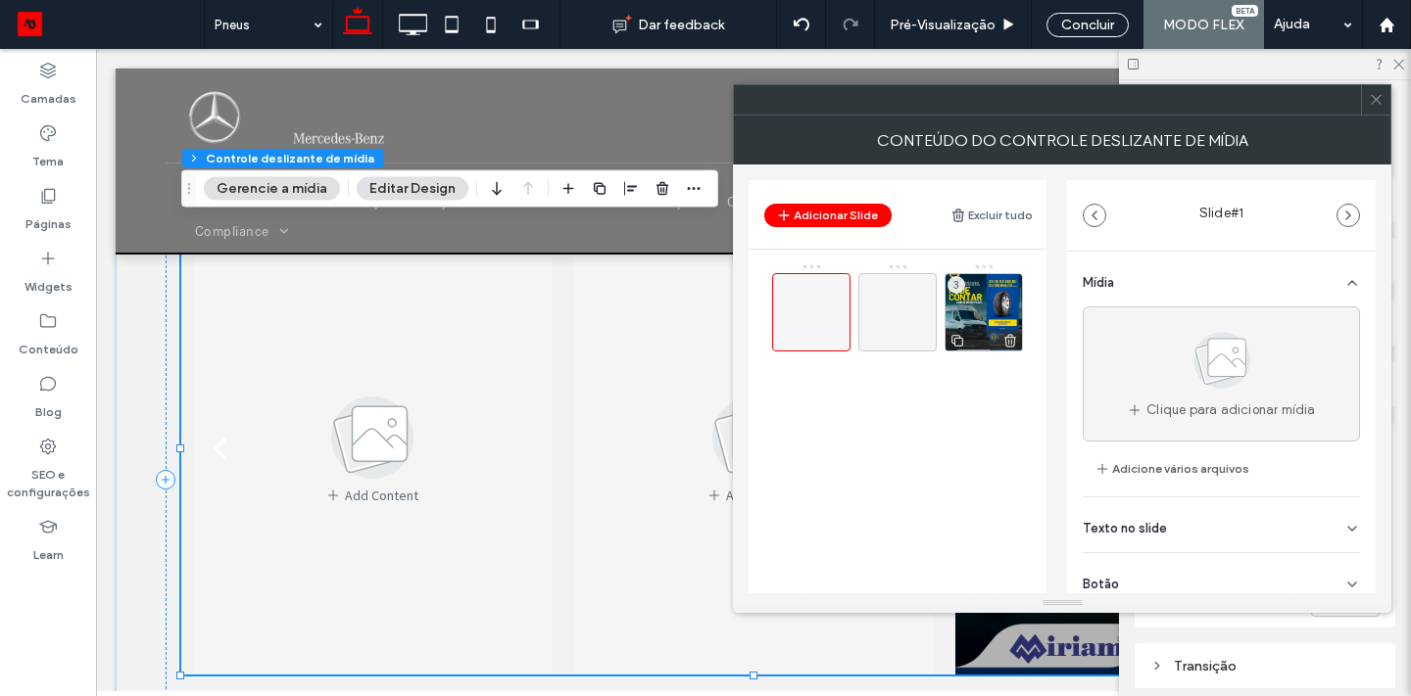
click at [1012, 340] on icon at bounding box center [1010, 341] width 16 height 18
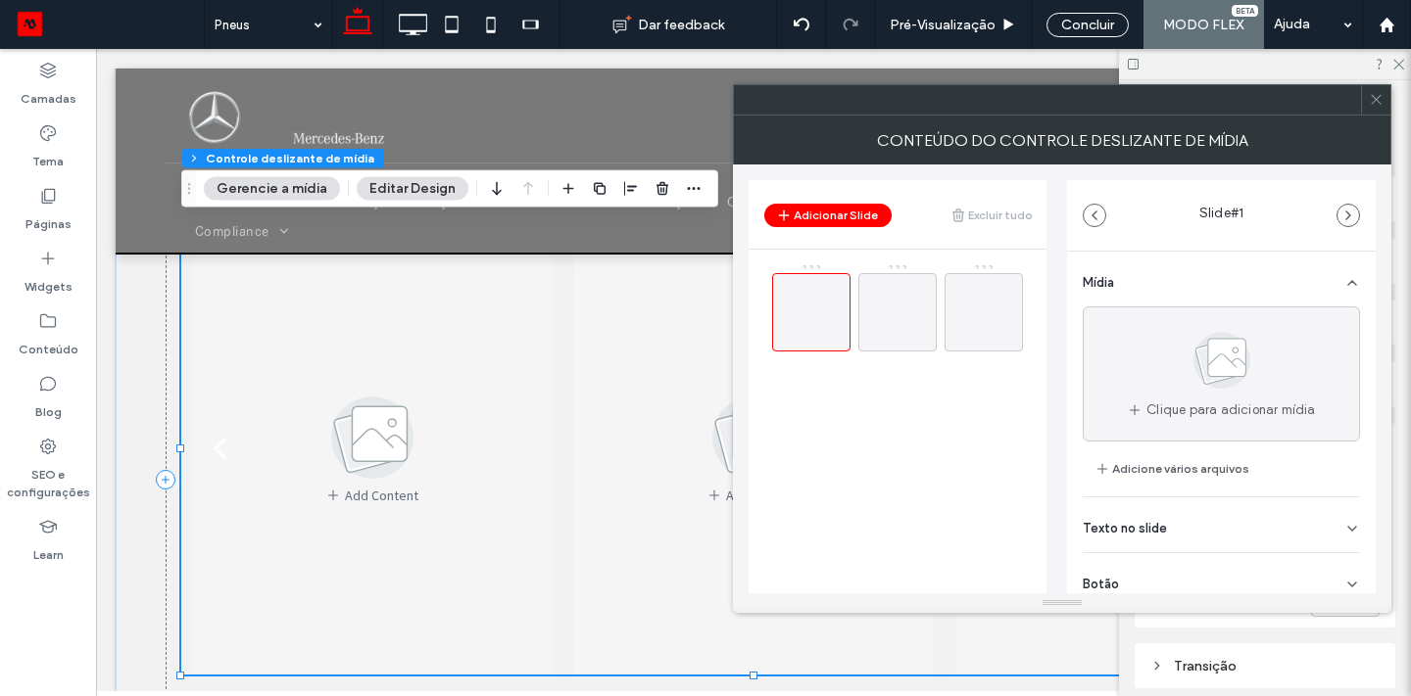
click at [1377, 98] on use at bounding box center [1375, 100] width 10 height 10
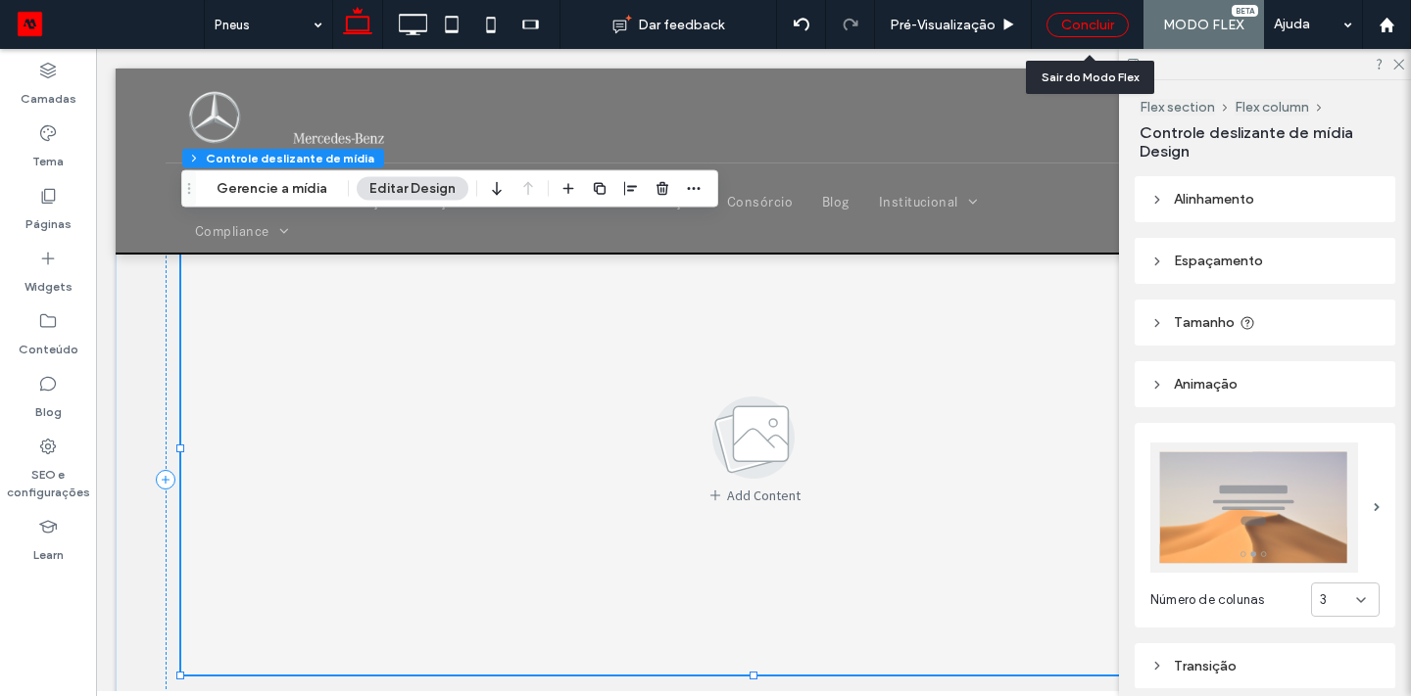
click at [1089, 24] on div "Concluir" at bounding box center [1087, 25] width 82 height 24
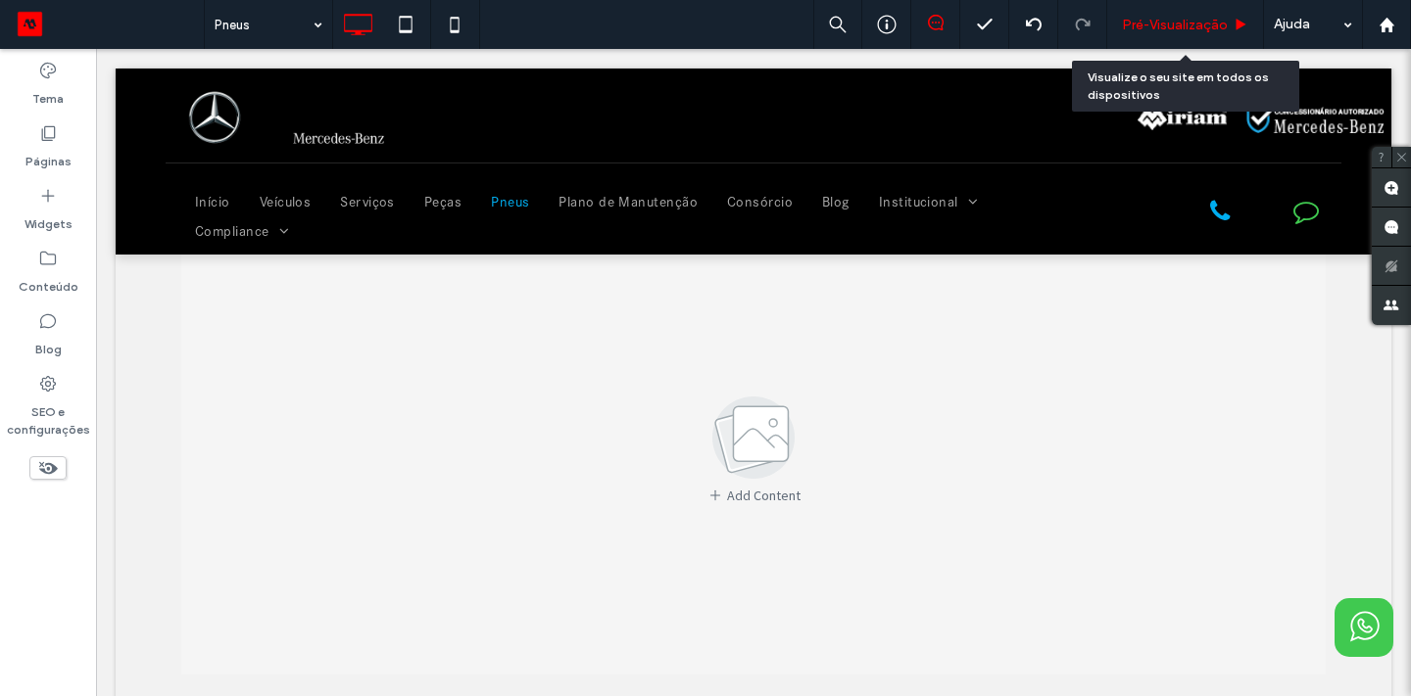
click at [1153, 42] on div "Pré-Visualizaçāo" at bounding box center [1185, 24] width 157 height 49
click at [1164, 32] on span "Pré-Visualizaçāo" at bounding box center [1175, 25] width 106 height 17
